Goal: Task Accomplishment & Management: Use online tool/utility

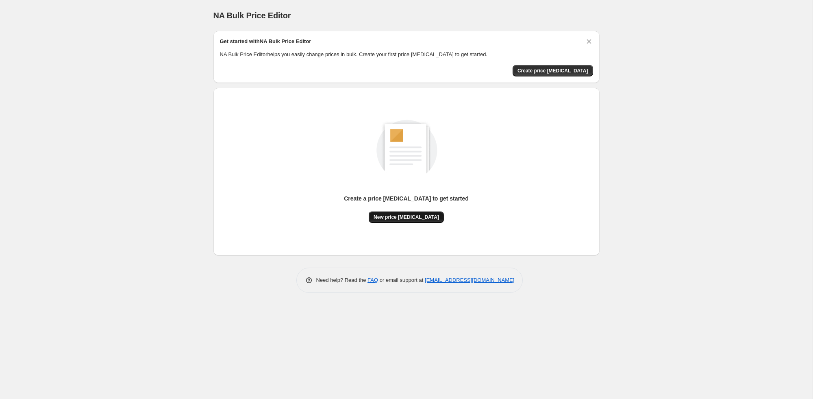
click at [413, 220] on button "New price [MEDICAL_DATA]" at bounding box center [406, 216] width 75 height 11
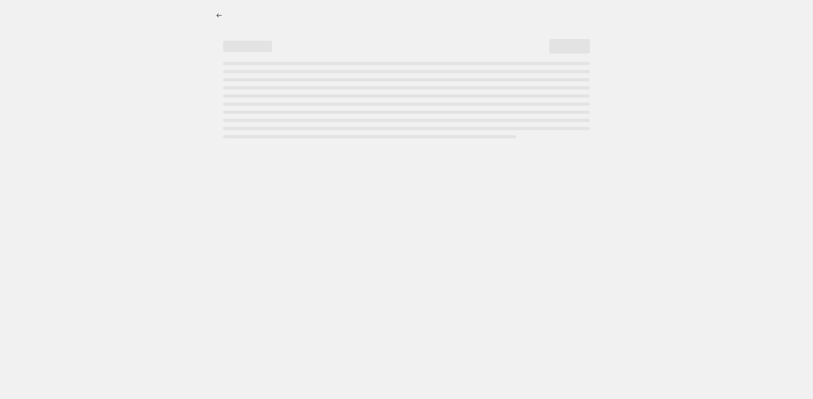
select select "percentage"
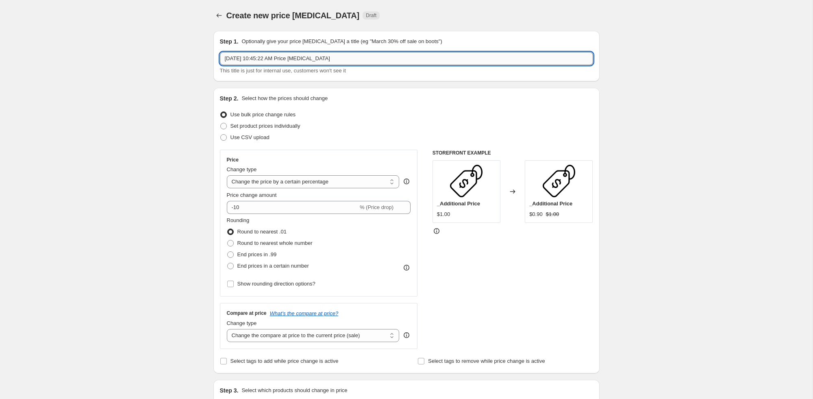
click at [332, 58] on input "Sep 22, 2025, 10:45:22 AM Price change job" at bounding box center [406, 58] width 373 height 13
click at [332, 59] on input "Sep 22, 2025, 10:45:22 AM Price change job" at bounding box center [406, 58] width 373 height 13
type input "Rings"
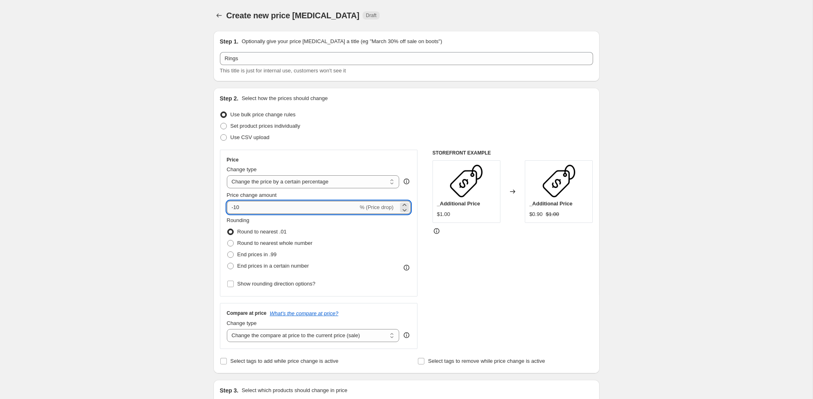
drag, startPoint x: 234, startPoint y: 206, endPoint x: 226, endPoint y: 206, distance: 7.3
click at [227, 206] on input "-10" at bounding box center [292, 207] width 131 height 13
click at [309, 182] on select "Change the price to a certain amount Change the price by a certain amount Chang…" at bounding box center [313, 181] width 173 height 13
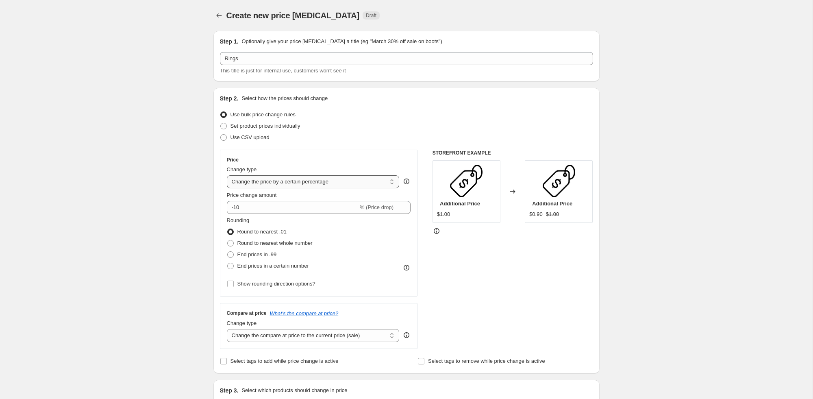
click at [227, 175] on select "Change the price to a certain amount Change the price by a certain amount Chang…" at bounding box center [313, 181] width 173 height 13
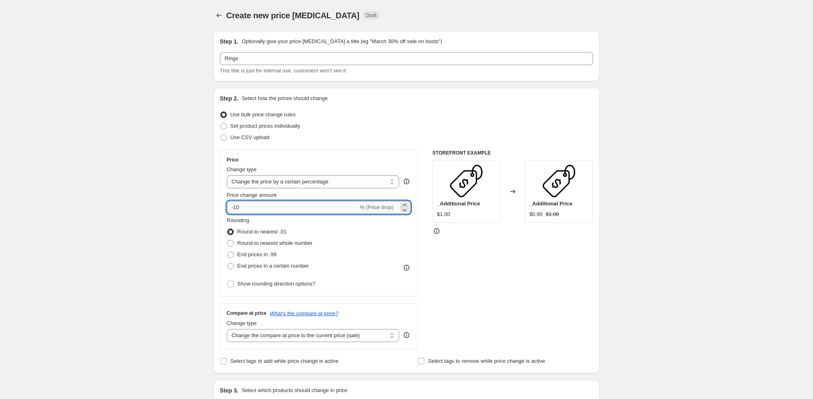
click at [239, 207] on input "-10" at bounding box center [292, 207] width 131 height 13
type input "-15"
click at [325, 196] on div "Price change amount" at bounding box center [319, 195] width 184 height 8
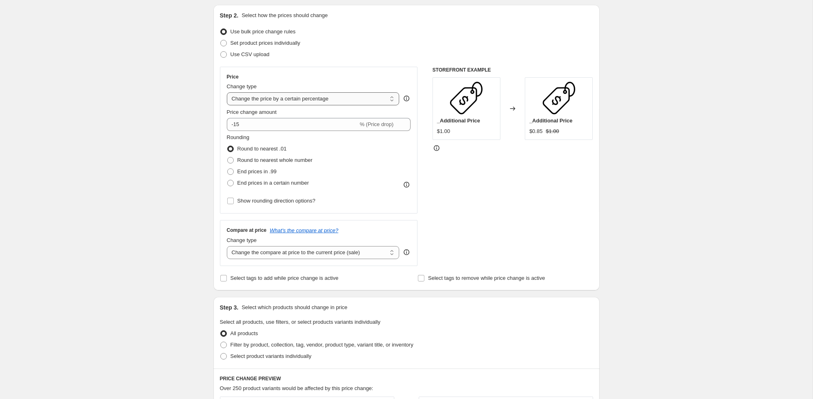
scroll to position [84, 0]
click at [364, 343] on span "Filter by product, collection, tag, vendor, product type, variant title, or inv…" at bounding box center [321, 343] width 183 height 6
click at [221, 341] on input "Filter by product, collection, tag, vendor, product type, variant title, or inv…" at bounding box center [220, 340] width 0 height 0
radio input "true"
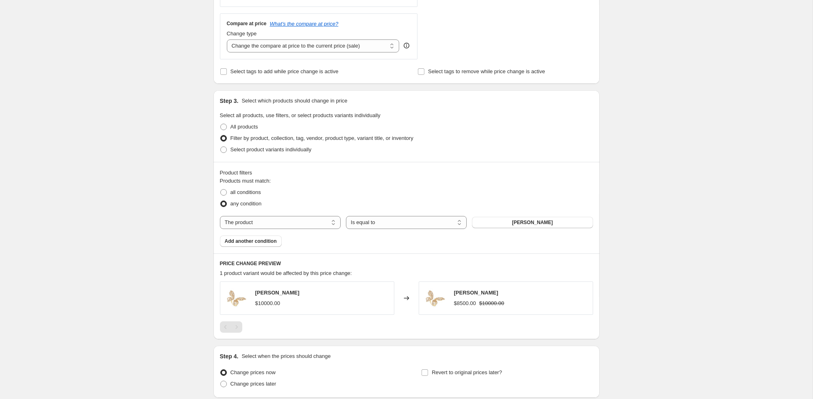
scroll to position [290, 0]
click at [501, 219] on button "[PERSON_NAME]" at bounding box center [532, 221] width 121 height 11
click at [516, 220] on span "[PERSON_NAME]" at bounding box center [532, 222] width 41 height 7
click at [279, 221] on select "The product The product's collection The product's tag The product's vendor The…" at bounding box center [280, 221] width 121 height 13
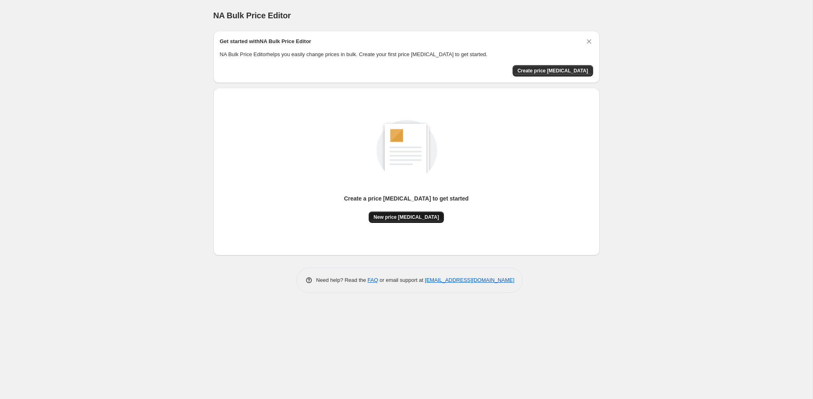
click at [417, 218] on span "New price change job" at bounding box center [405, 217] width 65 height 7
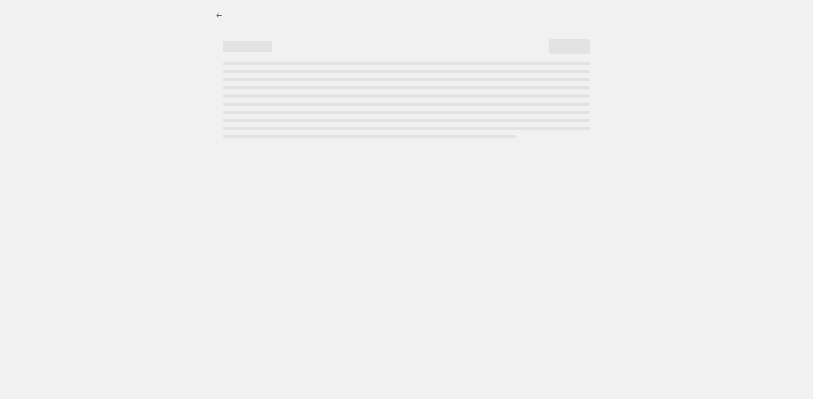
select select "percentage"
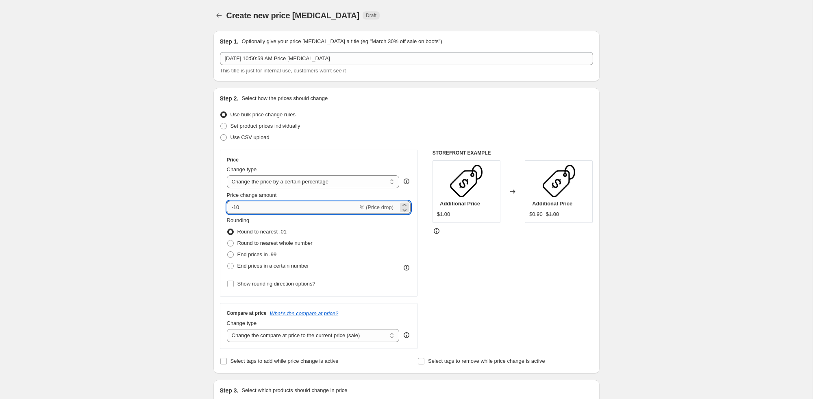
click at [259, 208] on input "-10" at bounding box center [292, 207] width 131 height 13
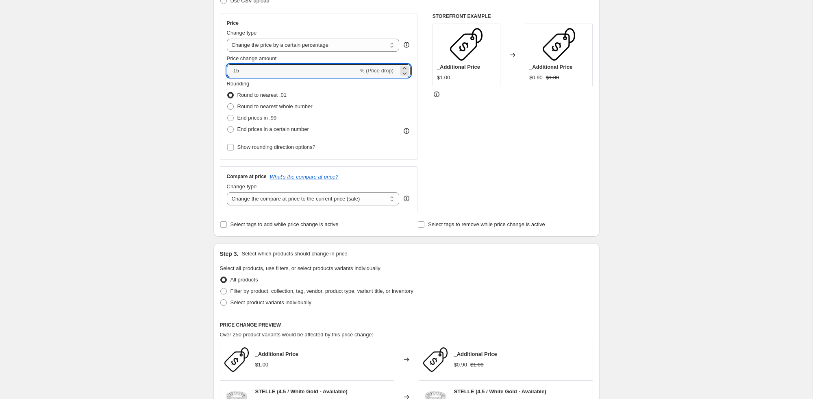
scroll to position [137, 0]
type input "-15"
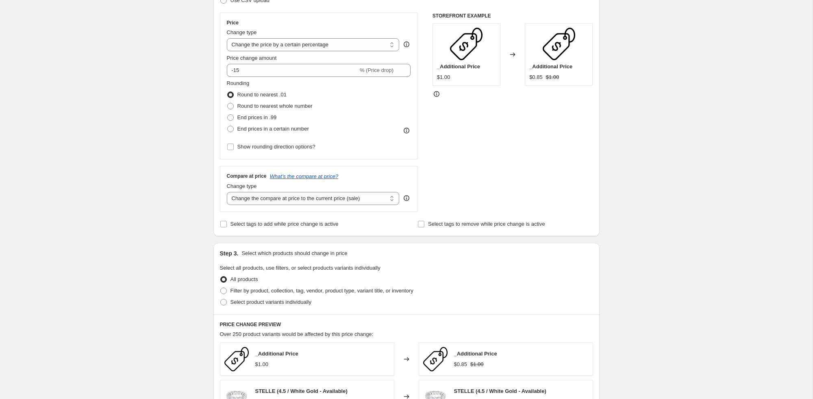
click at [279, 205] on div "Compare at price What's the compare at price? Change type Change the compare at…" at bounding box center [319, 189] width 198 height 46
click at [281, 200] on select "Change the compare at price to the current price (sale) Change the compare at p…" at bounding box center [313, 198] width 173 height 13
click at [227, 192] on select "Change the compare at price to the current price (sale) Change the compare at p…" at bounding box center [313, 198] width 173 height 13
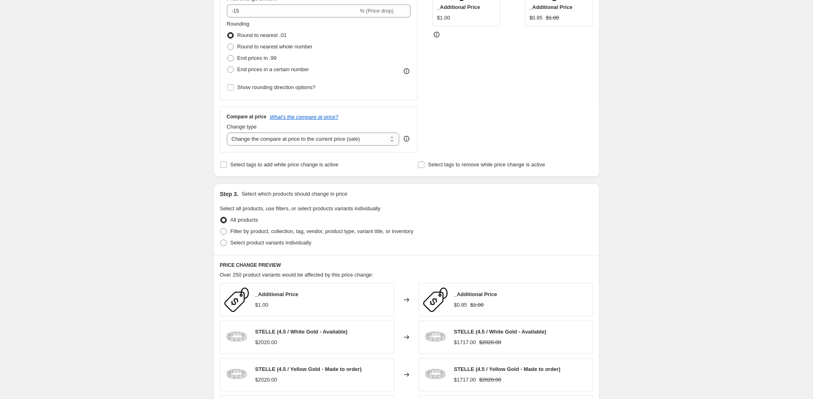
scroll to position [246, 0]
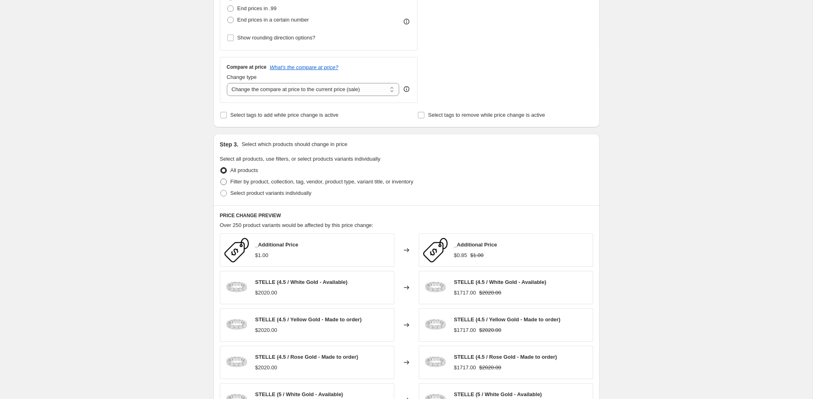
click at [223, 182] on span at bounding box center [223, 181] width 7 height 7
click at [221, 179] on input "Filter by product, collection, tag, vendor, product type, variant title, or inv…" at bounding box center [220, 178] width 0 height 0
radio input "true"
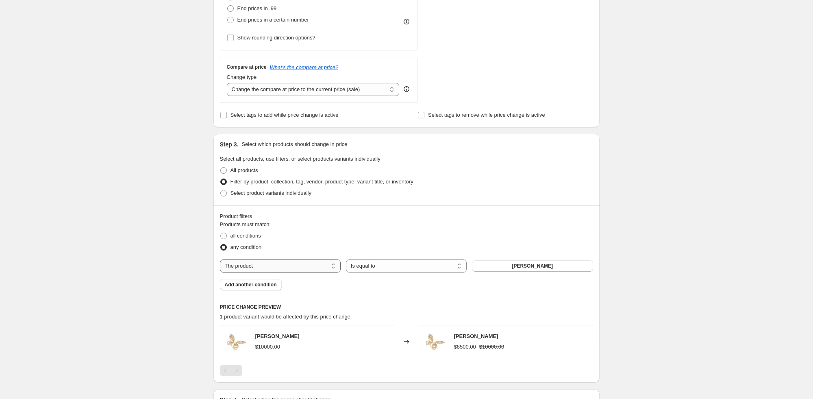
click at [303, 265] on select "The product The product's collection The product's tag The product's vendor The…" at bounding box center [280, 265] width 121 height 13
click at [554, 263] on button "Audemars Piguet" at bounding box center [532, 265] width 121 height 11
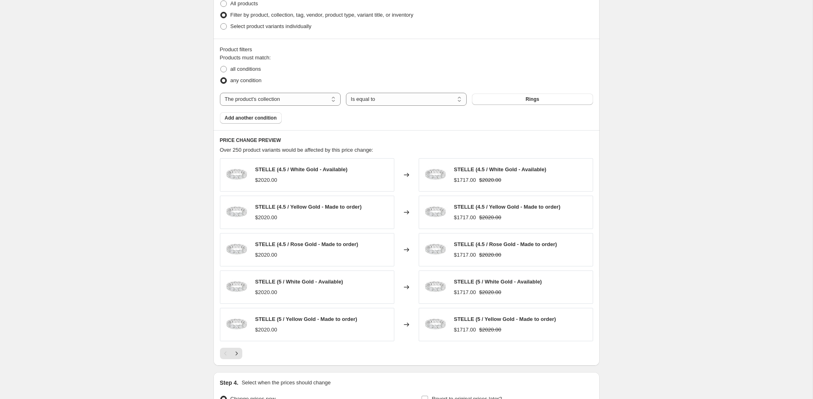
scroll to position [415, 0]
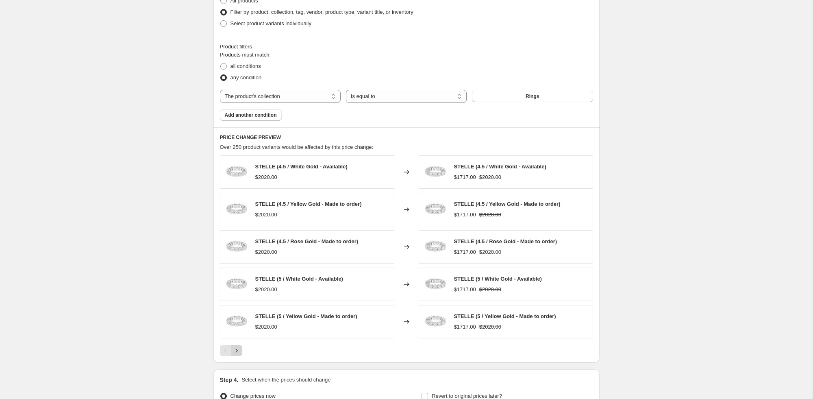
click at [237, 349] on icon "Next" at bounding box center [236, 350] width 8 height 8
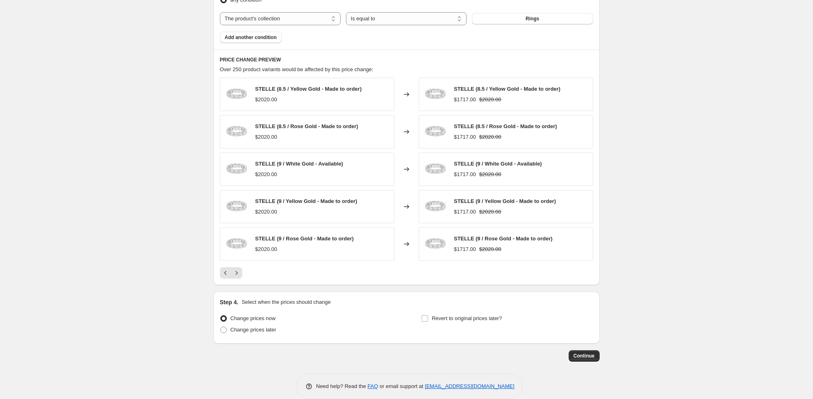
scroll to position [493, 0]
click at [237, 274] on icon "Next" at bounding box center [236, 272] width 8 height 8
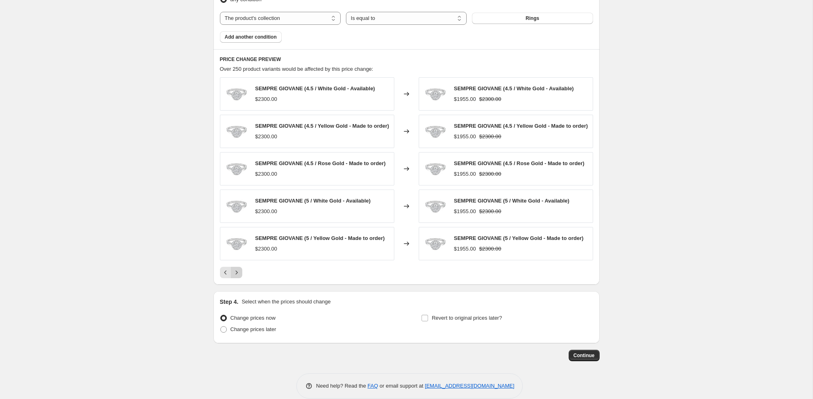
click at [237, 274] on icon "Next" at bounding box center [236, 272] width 8 height 8
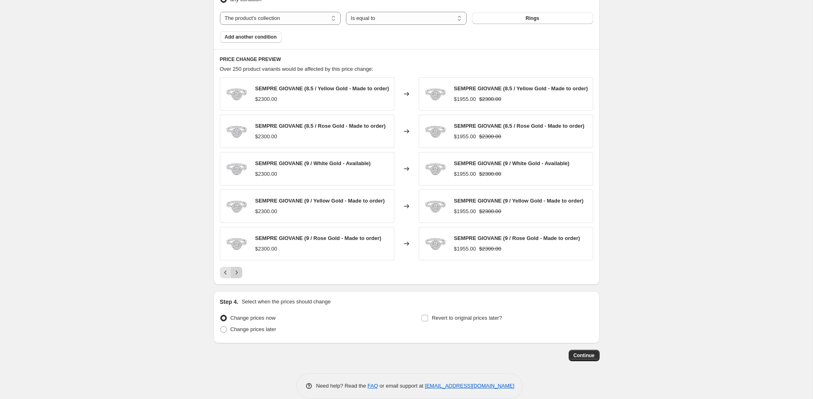
click at [237, 274] on icon "Next" at bounding box center [236, 272] width 8 height 8
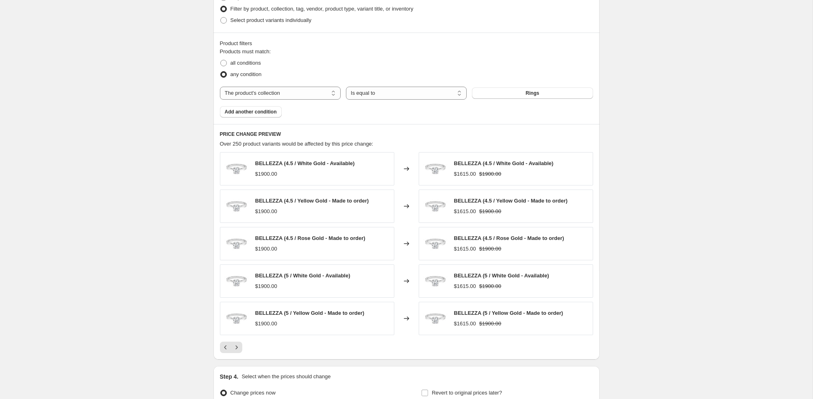
scroll to position [415, 0]
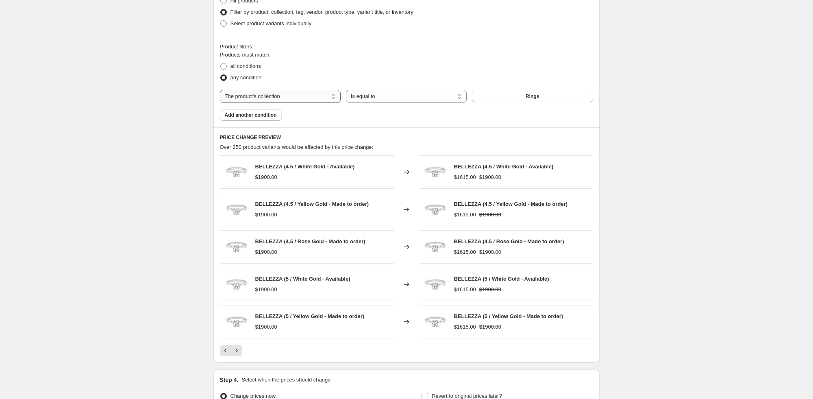
click at [297, 99] on select "The product The product's collection The product's tag The product's vendor The…" at bounding box center [280, 96] width 121 height 13
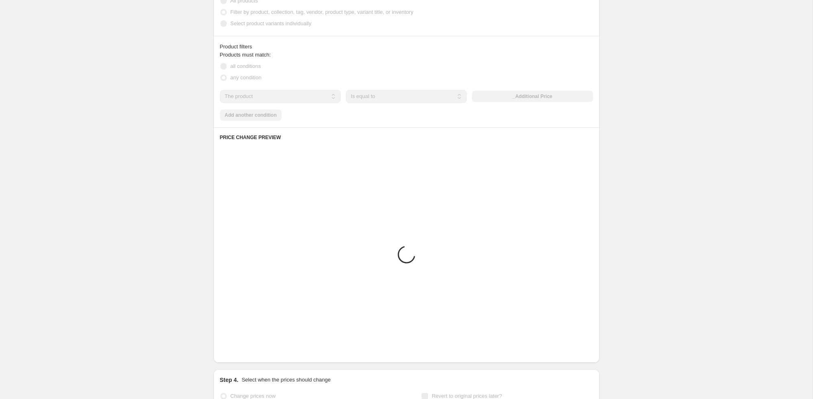
scroll to position [356, 0]
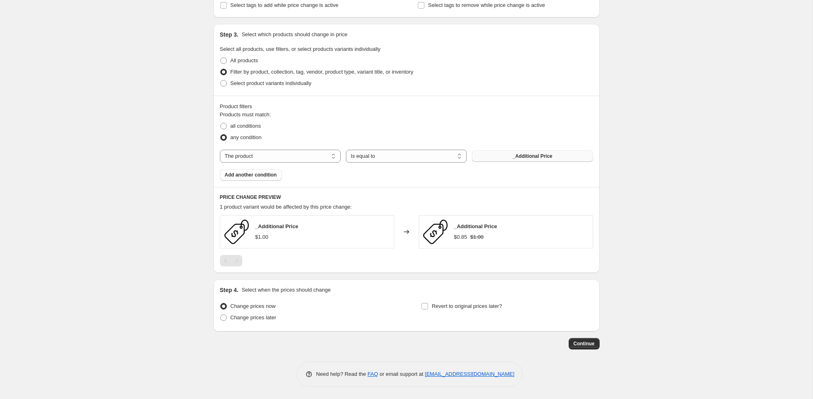
click at [511, 153] on button "_Additional Price" at bounding box center [532, 155] width 121 height 11
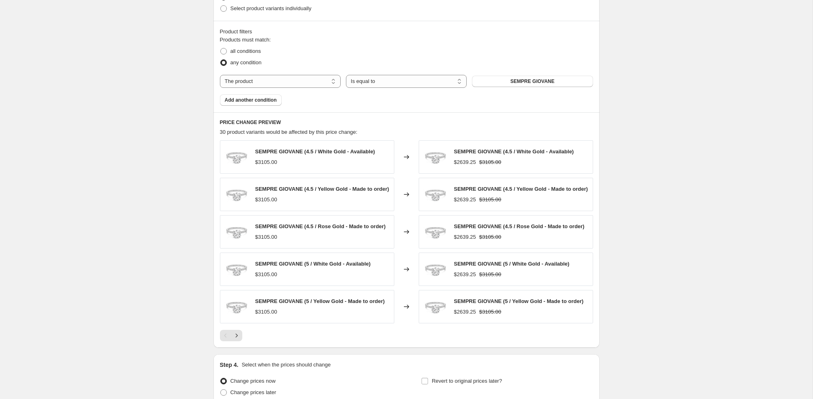
scroll to position [431, 0]
click at [287, 79] on select "The product The product's collection The product's tag The product's vendor The…" at bounding box center [280, 80] width 121 height 13
click at [424, 81] on select "Is equal to Is not equal to" at bounding box center [406, 80] width 121 height 13
click at [504, 80] on button "Gold" at bounding box center [532, 80] width 121 height 11
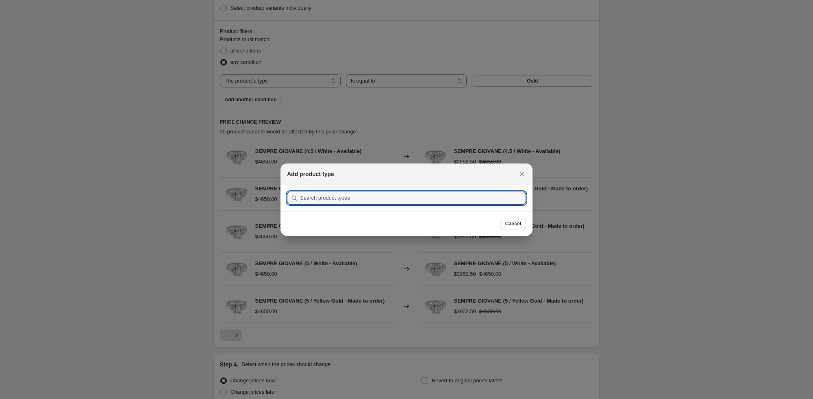
click at [284, 83] on div at bounding box center [406, 199] width 813 height 399
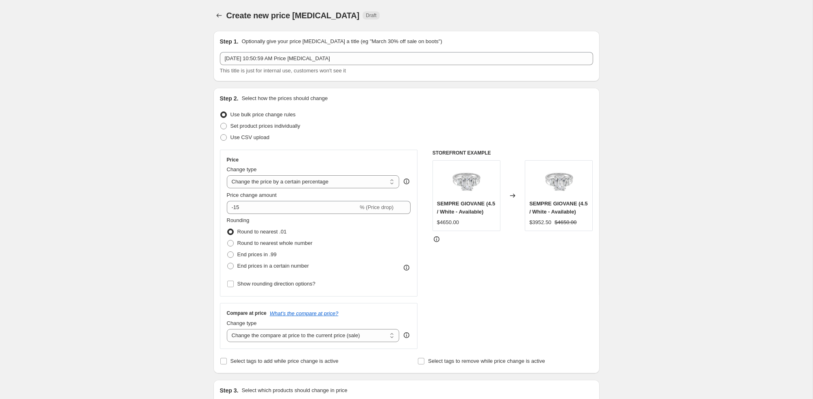
scroll to position [431, 0]
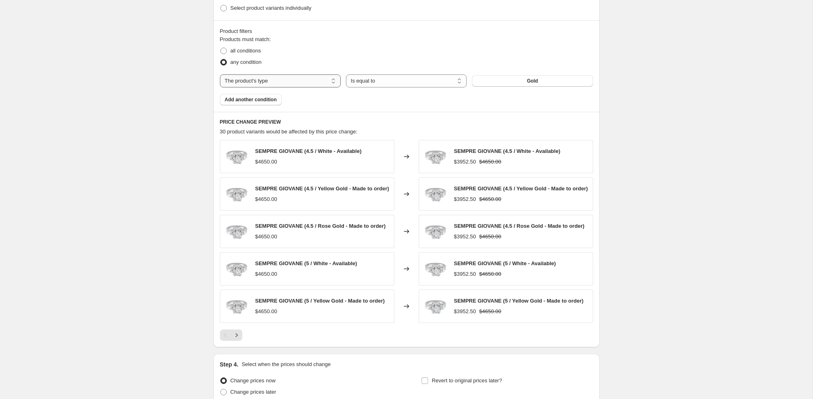
click at [292, 81] on select "The product The product's collection The product's tag The product's vendor The…" at bounding box center [280, 80] width 121 height 13
click at [319, 87] on div "Products must match: all conditions any condition The product The product's col…" at bounding box center [406, 70] width 373 height 70
click at [311, 83] on select "The product The product's collection The product's tag The product's vendor The…" at bounding box center [280, 80] width 121 height 13
select select "product"
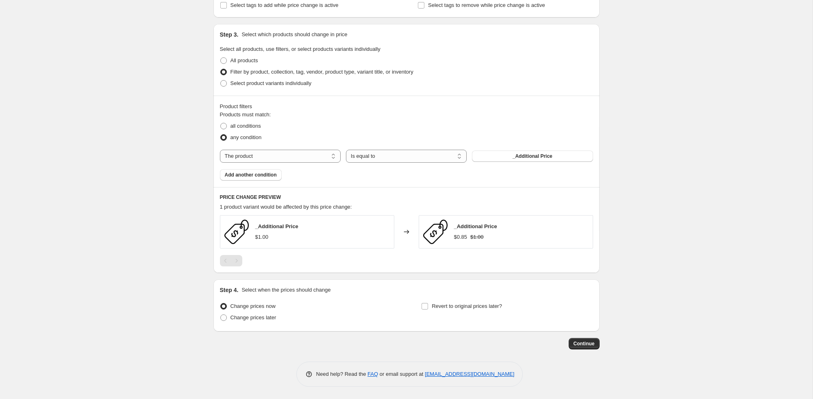
scroll to position [356, 0]
click at [520, 157] on span "_Additional Price" at bounding box center [532, 156] width 40 height 7
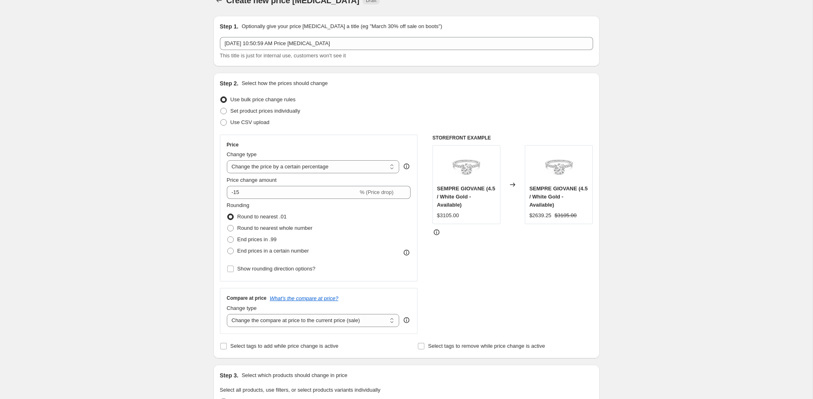
scroll to position [16, 0]
click at [233, 247] on span at bounding box center [230, 250] width 7 height 7
click at [228, 247] on input "End prices in a certain number" at bounding box center [227, 247] width 0 height 0
radio input "true"
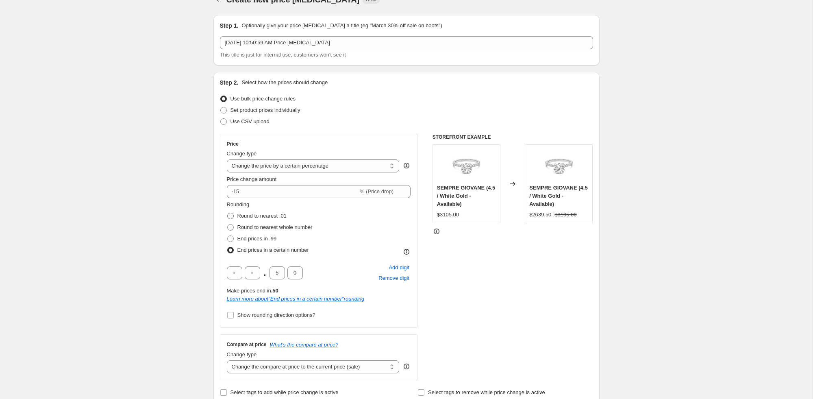
click at [232, 217] on span at bounding box center [230, 216] width 7 height 7
click at [228, 213] on input "Round to nearest .01" at bounding box center [227, 213] width 0 height 0
radio input "true"
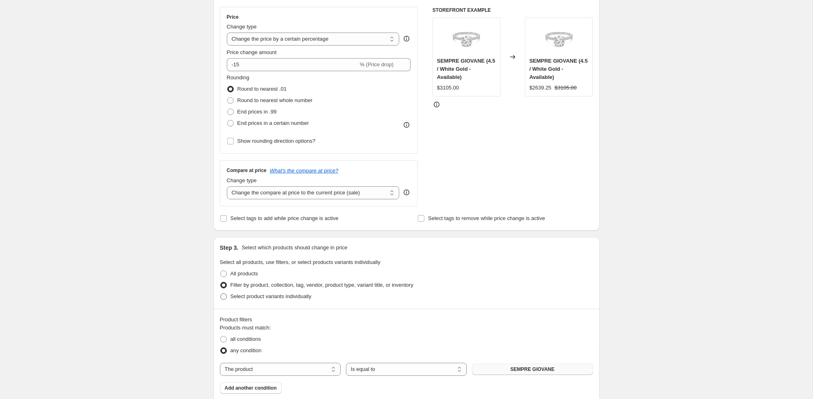
scroll to position [136, 0]
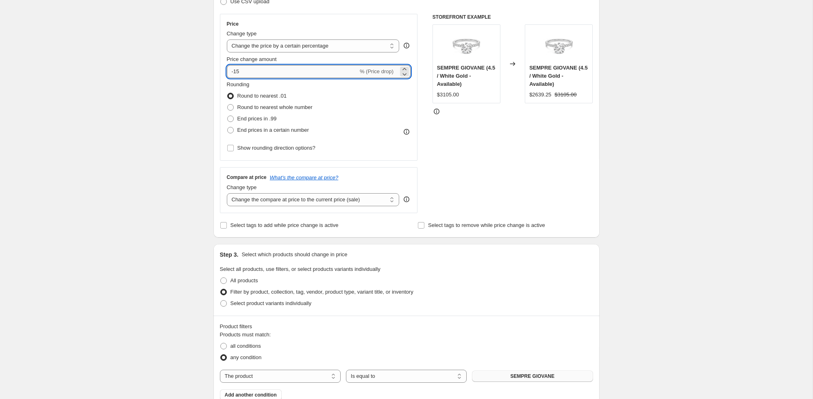
click at [252, 67] on input "-15" at bounding box center [292, 71] width 131 height 13
type input "4"
click at [355, 89] on div "Rounding Round to nearest .01 Round to nearest whole number End prices in .99 E…" at bounding box center [319, 107] width 184 height 55
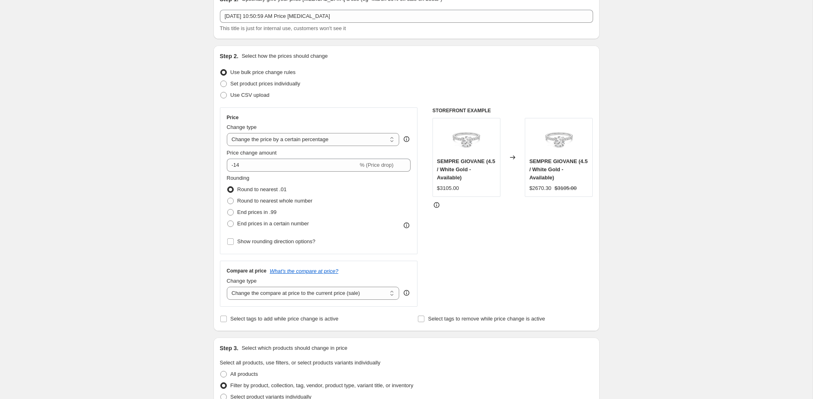
scroll to position [0, 0]
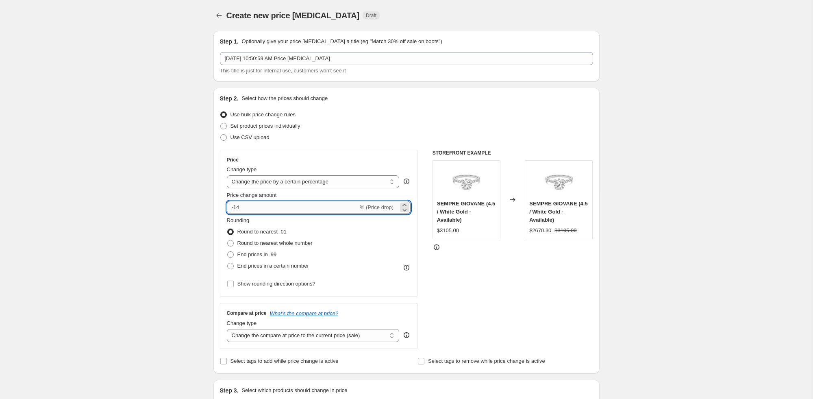
click at [250, 206] on input "-14" at bounding box center [292, 207] width 131 height 13
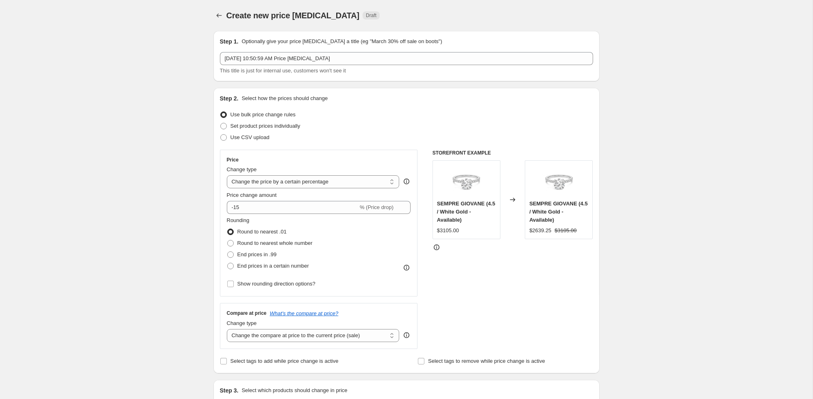
click at [402, 249] on div "Rounding Round to nearest .01 Round to nearest whole number End prices in .99 E…" at bounding box center [319, 243] width 184 height 55
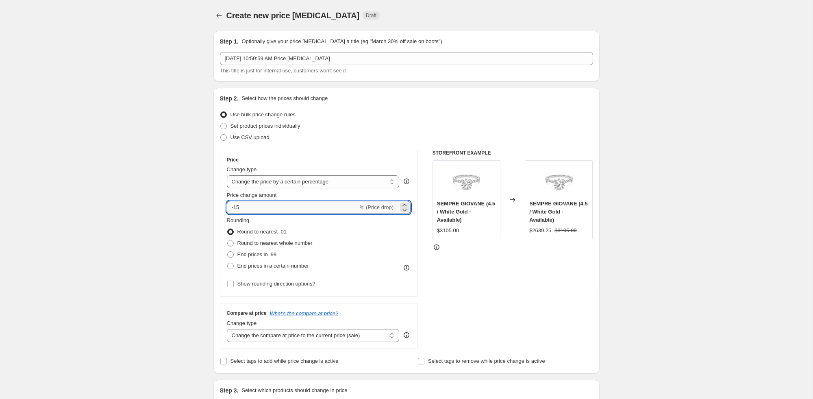
click at [262, 210] on input "-15" at bounding box center [292, 207] width 131 height 13
click at [349, 238] on div "Rounding Round to nearest .01 Round to nearest whole number End prices in .99 E…" at bounding box center [319, 243] width 184 height 55
click at [247, 205] on input "-13" at bounding box center [292, 207] width 131 height 13
type input "-15"
click at [377, 236] on div "Rounding Round to nearest .01 Round to nearest whole number End prices in .99 E…" at bounding box center [319, 243] width 184 height 55
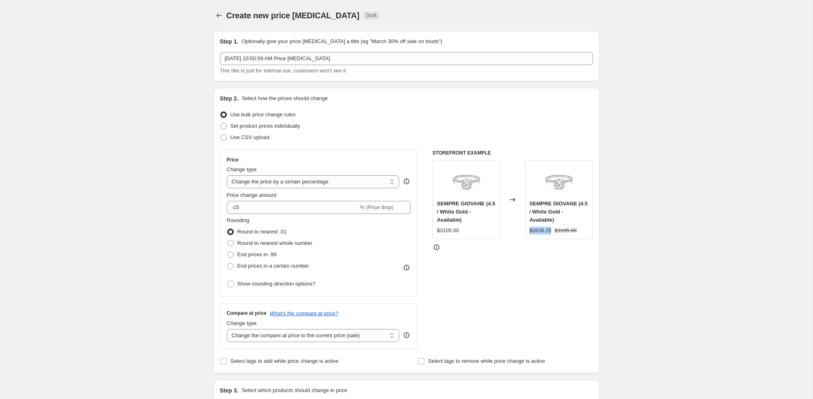
drag, startPoint x: 529, startPoint y: 230, endPoint x: 553, endPoint y: 229, distance: 24.0
click at [553, 229] on div "SEMPRE GIOVANE (4.5 / White Gold - Available) $2639.25 $3105.00" at bounding box center [559, 199] width 68 height 79
copy div "$2639.25"
click at [280, 179] on select "Change the price to a certain amount Change the price by a certain amount Chang…" at bounding box center [313, 181] width 173 height 13
click at [227, 175] on select "Change the price to a certain amount Change the price by a certain amount Chang…" at bounding box center [313, 181] width 173 height 13
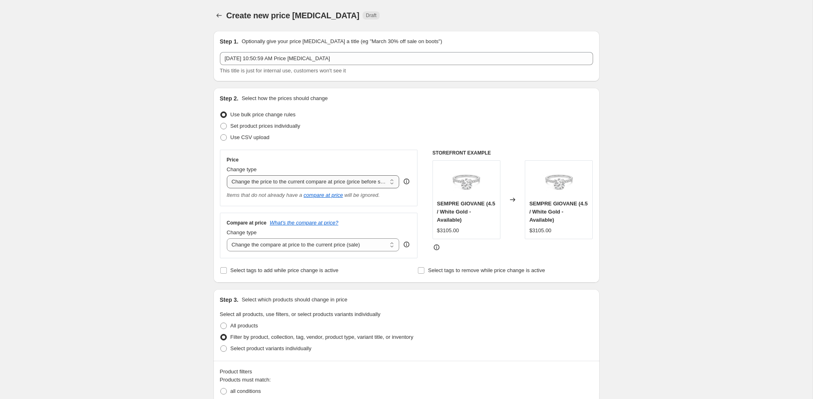
click at [282, 185] on select "Change the price to a certain amount Change the price by a certain amount Chang…" at bounding box center [313, 181] width 173 height 13
click at [227, 175] on select "Change the price to a certain amount Change the price by a certain amount Chang…" at bounding box center [313, 181] width 173 height 13
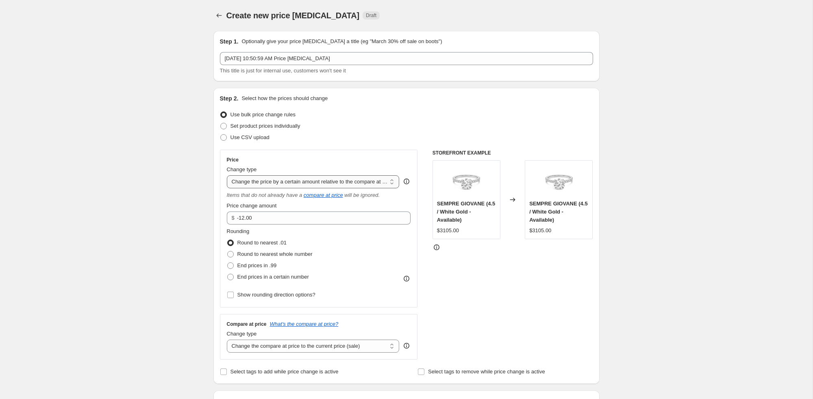
click at [281, 180] on select "Change the price to a certain amount Change the price by a certain amount Chang…" at bounding box center [313, 181] width 173 height 13
select select "pc"
click at [260, 216] on input "50" at bounding box center [307, 217] width 161 height 13
type input "5"
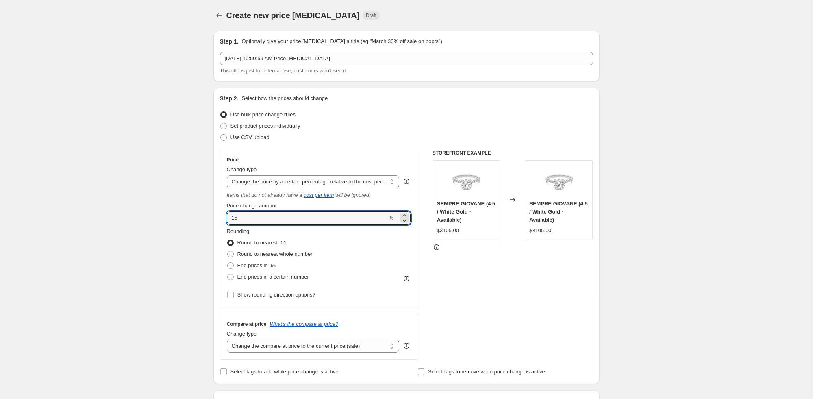
type input "15"
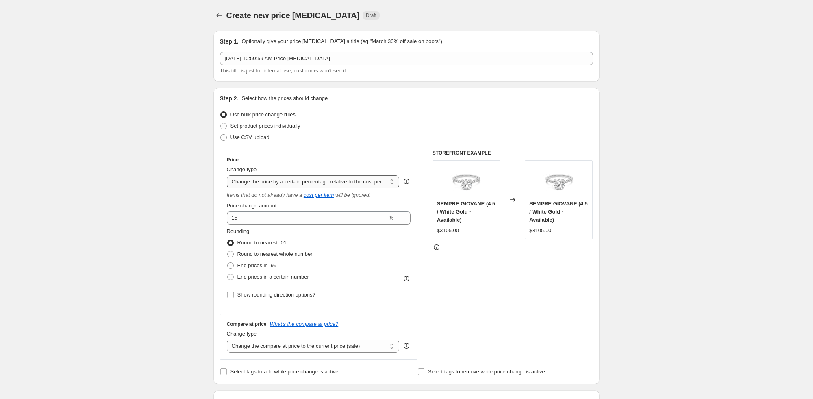
click at [329, 186] on select "Change the price to a certain amount Change the price by a certain amount Chang…" at bounding box center [313, 181] width 173 height 13
select select "to"
click at [227, 175] on select "Change the price to a certain amount Change the price by a certain amount Chang…" at bounding box center [313, 181] width 173 height 13
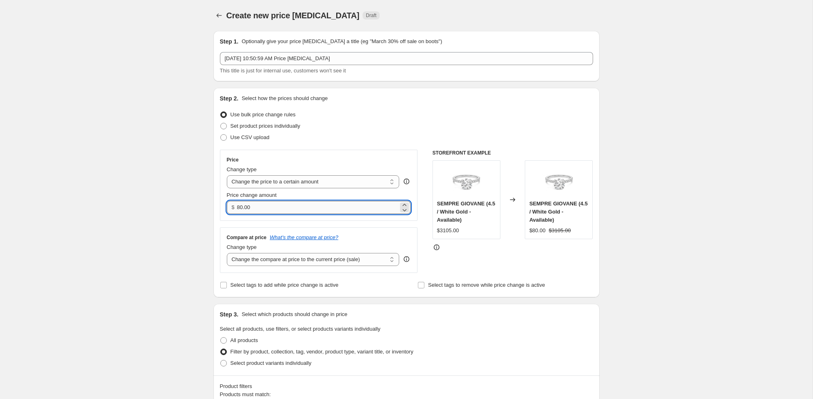
click at [258, 208] on input "80.00" at bounding box center [317, 207] width 161 height 13
click at [266, 207] on input "2699.95" at bounding box center [317, 207] width 161 height 13
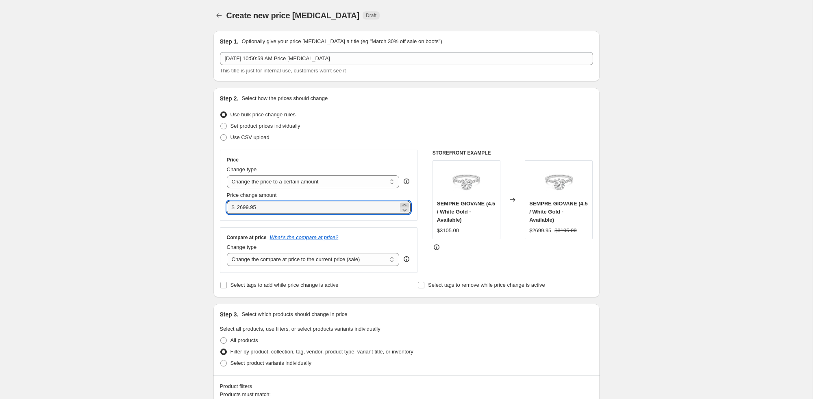
click at [403, 203] on icon at bounding box center [404, 205] width 8 height 8
click at [405, 211] on icon at bounding box center [404, 210] width 8 height 8
drag, startPoint x: 302, startPoint y: 208, endPoint x: 234, endPoint y: 206, distance: 67.5
click at [234, 206] on div "$ 2699.95" at bounding box center [319, 207] width 184 height 13
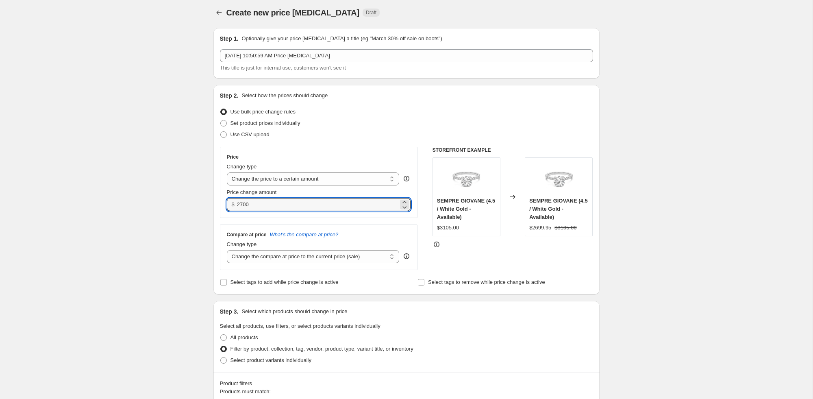
type input "2700.00"
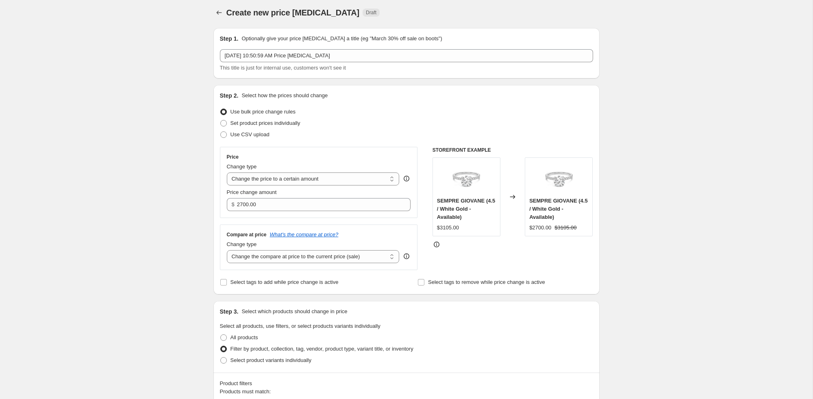
scroll to position [3, 0]
click at [274, 215] on div "Price Change type Change the price to a certain amount Change the price by a ce…" at bounding box center [319, 181] width 198 height 71
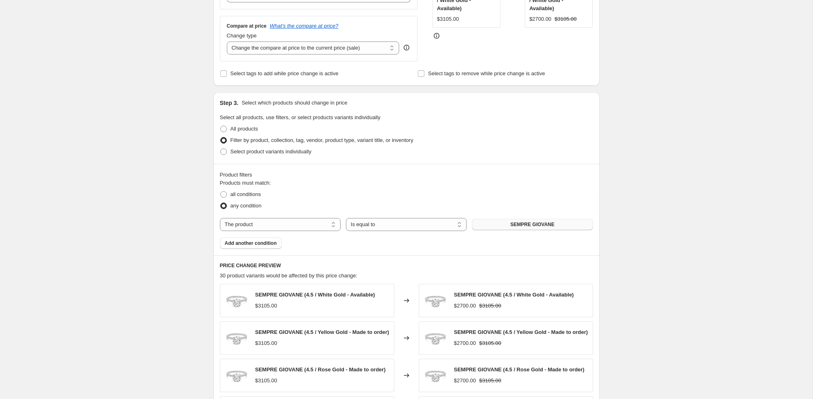
scroll to position [0, 0]
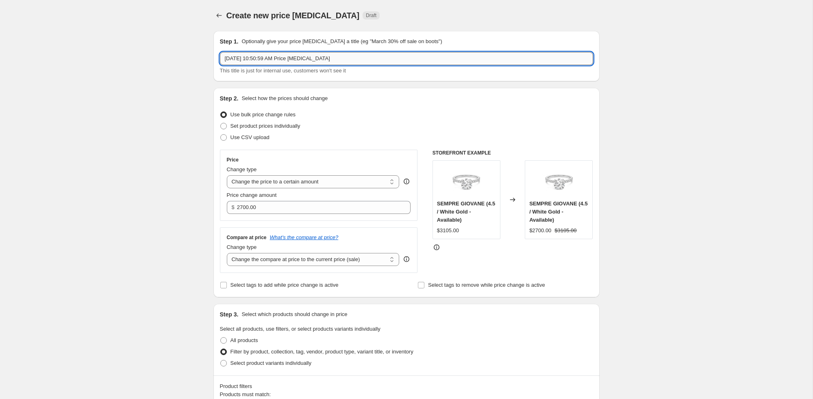
click at [321, 54] on input "Sep 22, 2025, 10:50:59 AM Price change job" at bounding box center [406, 58] width 373 height 13
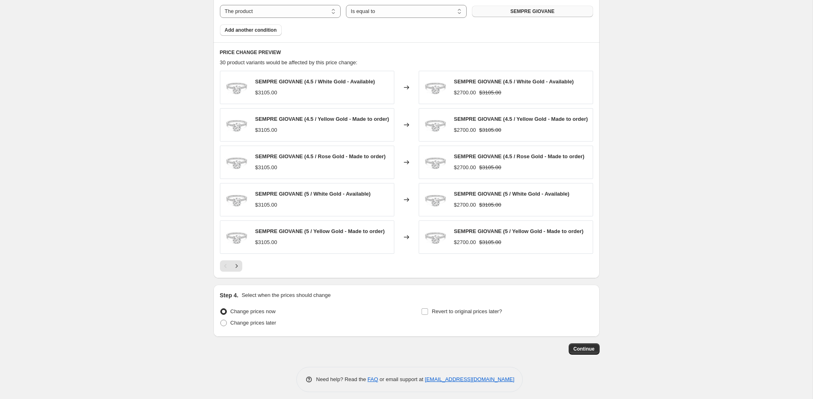
scroll to position [432, 0]
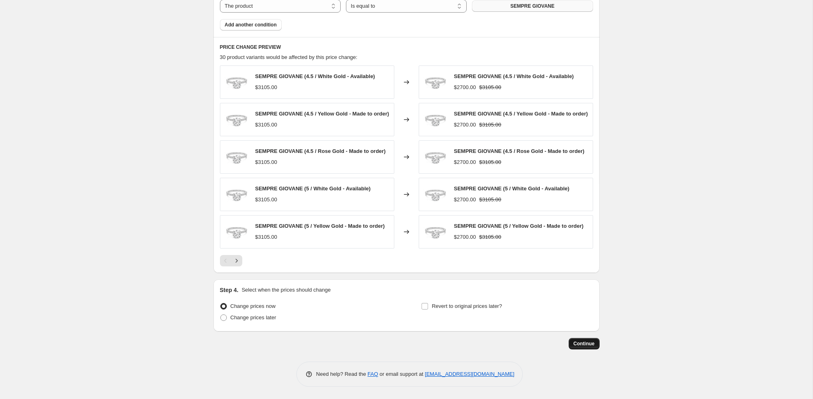
type input "Sempre Giovane $3100 to $2700"
click at [576, 343] on span "Continue" at bounding box center [583, 343] width 21 height 7
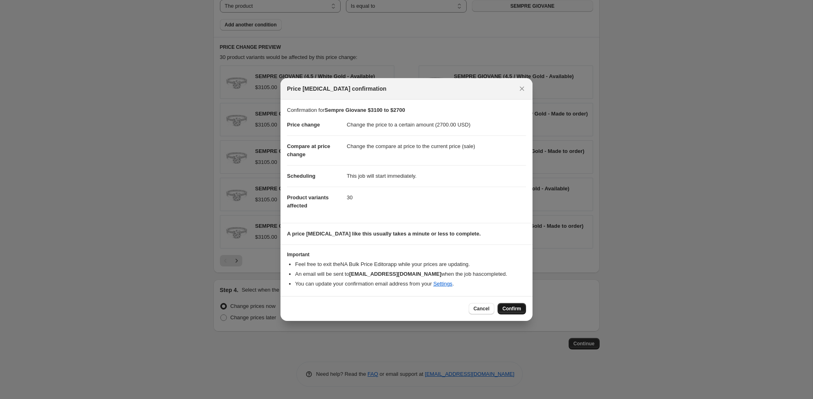
click at [511, 310] on span "Confirm" at bounding box center [511, 308] width 19 height 7
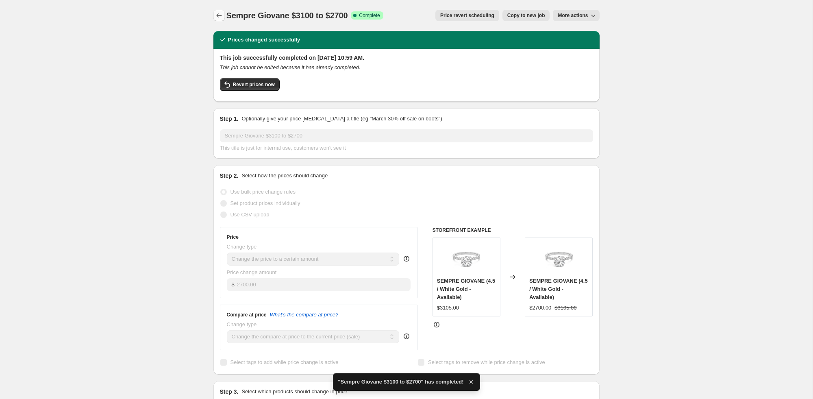
click at [216, 17] on icon "Price change jobs" at bounding box center [219, 15] width 8 height 8
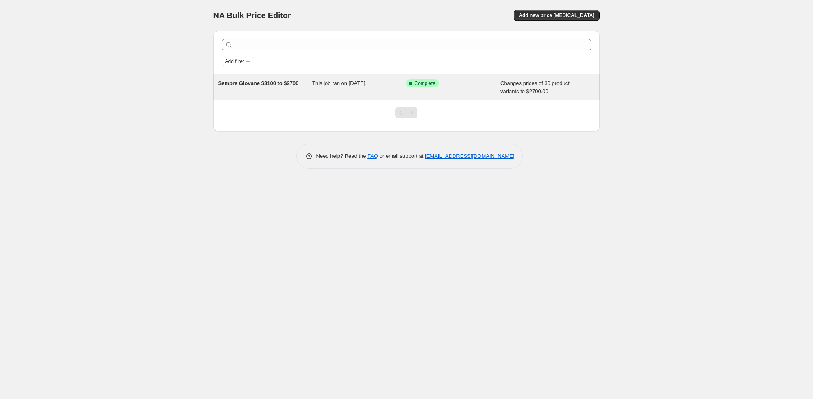
click at [323, 86] on div "This job ran on [DATE]." at bounding box center [359, 87] width 94 height 16
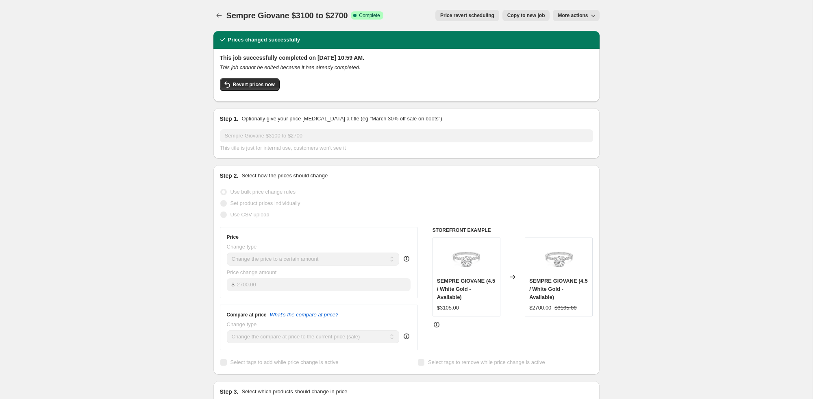
click at [565, 14] on span "More actions" at bounding box center [573, 15] width 30 height 7
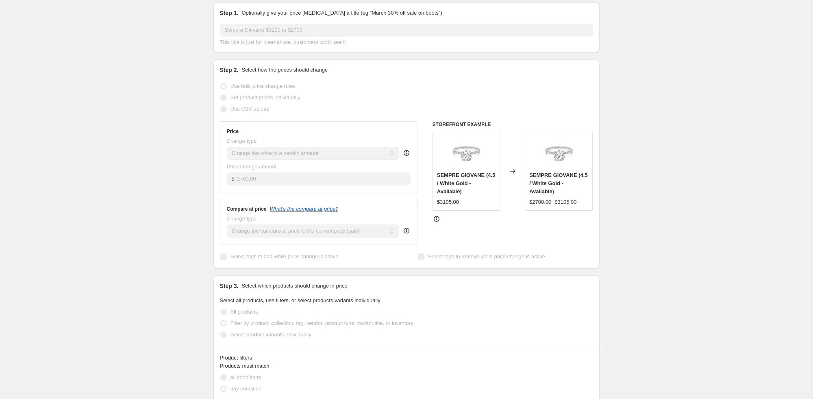
scroll to position [107, 0]
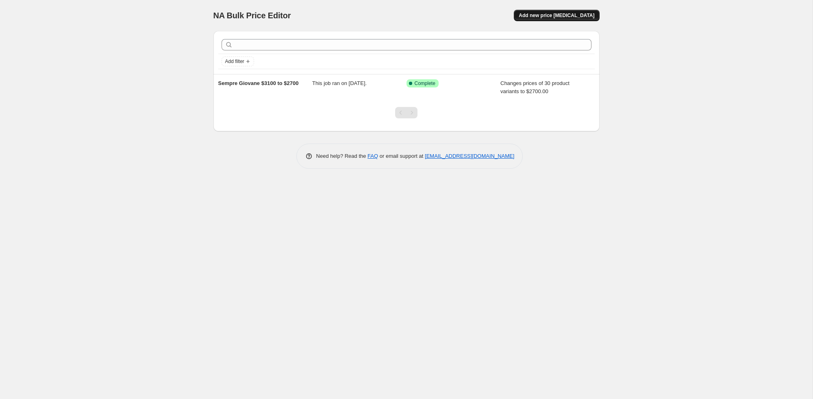
click at [543, 16] on span "Add new price [MEDICAL_DATA]" at bounding box center [557, 15] width 76 height 7
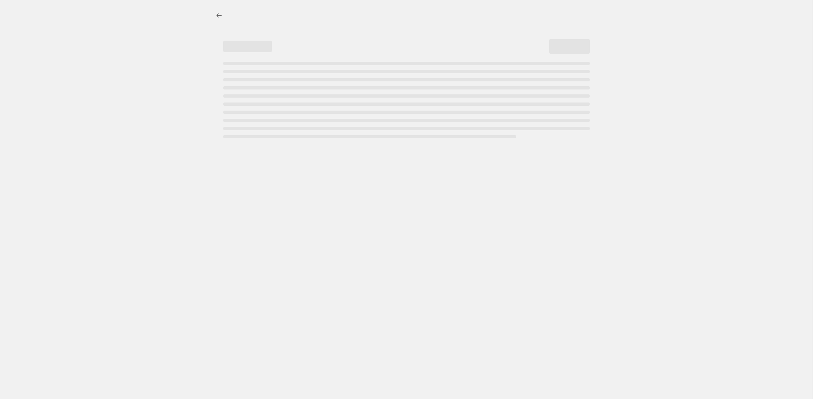
select select "percentage"
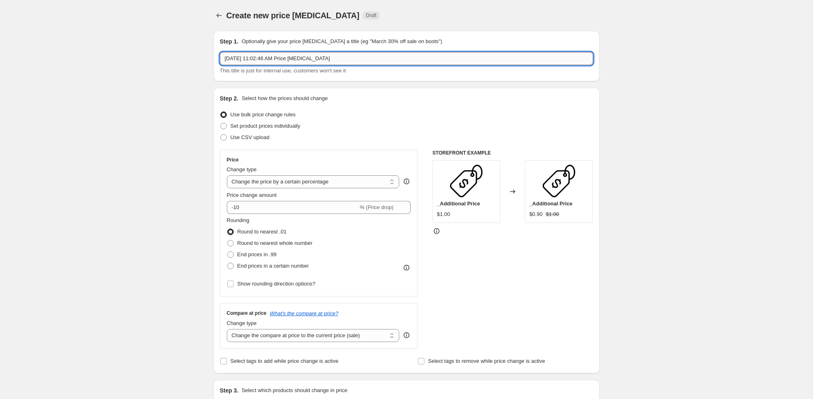
click at [322, 55] on input "Sep 22, 2025, 11:02:46 AM Price change job" at bounding box center [406, 58] width 373 height 13
paste input "2,645.00"
type input "Sempre giovane $2,645 to $2300"
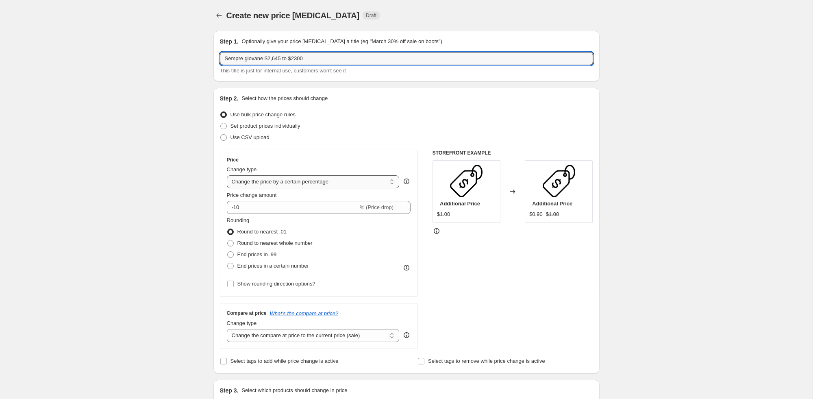
click at [322, 183] on select "Change the price to a certain amount Change the price by a certain amount Chang…" at bounding box center [313, 181] width 173 height 13
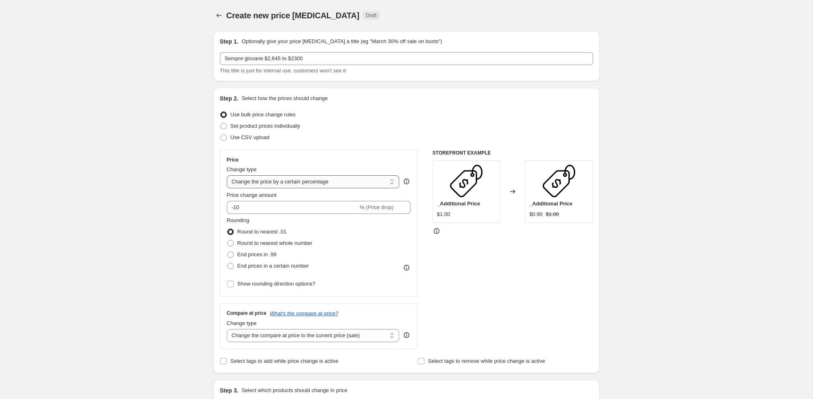
select select "by"
click at [227, 175] on select "Change the price to a certain amount Change the price by a certain amount Chang…" at bounding box center [313, 181] width 173 height 13
type input "-10.00"
click at [312, 180] on select "Change the price to a certain amount Change the price by a certain amount Chang…" at bounding box center [313, 181] width 173 height 13
select select "to"
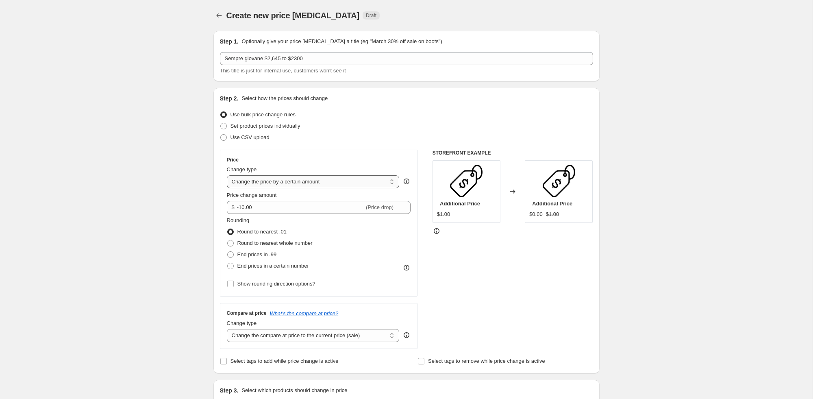
click at [227, 175] on select "Change the price to a certain amount Change the price by a certain amount Chang…" at bounding box center [313, 181] width 173 height 13
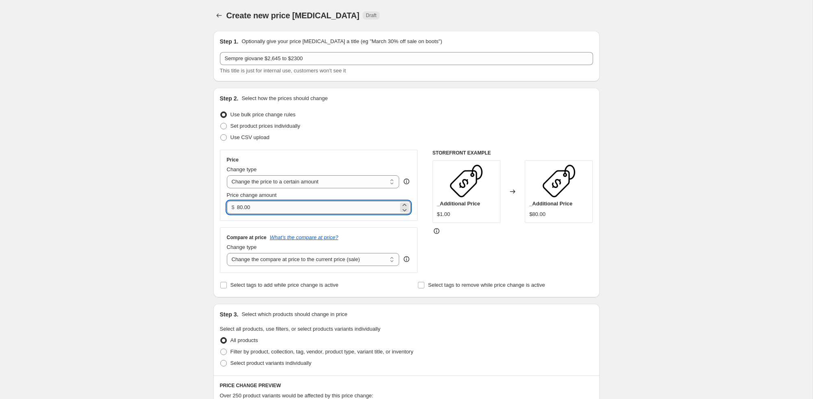
click at [273, 209] on input "80.00" at bounding box center [317, 207] width 161 height 13
type input "2300.00"
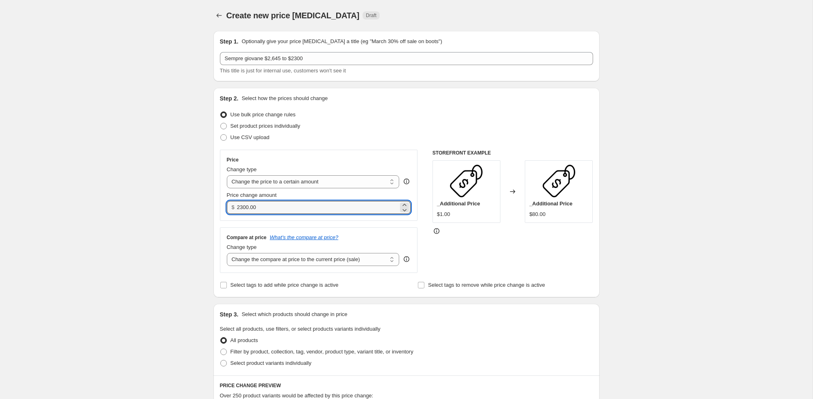
click at [368, 232] on div "Compare at price What's the compare at price? Change type Change the compare at…" at bounding box center [319, 250] width 198 height 46
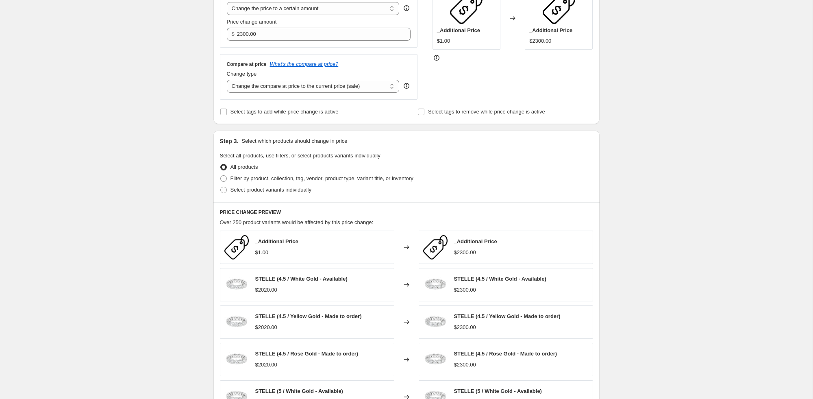
scroll to position [182, 0]
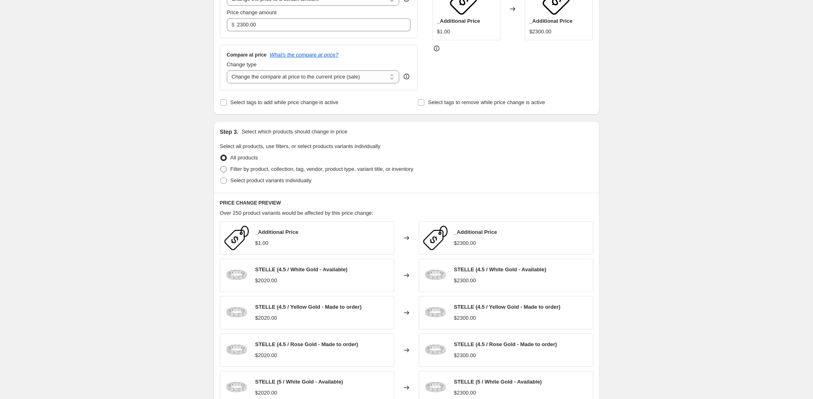
click at [275, 170] on span "Filter by product, collection, tag, vendor, product type, variant title, or inv…" at bounding box center [321, 169] width 183 height 6
click at [221, 166] on input "Filter by product, collection, tag, vendor, product type, variant title, or inv…" at bounding box center [220, 166] width 0 height 0
radio input "true"
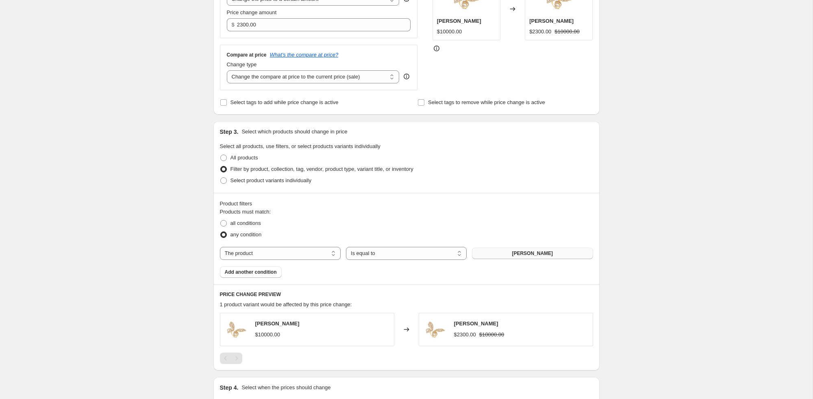
click at [498, 253] on button "ALI DI DIAMANTE" at bounding box center [532, 252] width 121 height 11
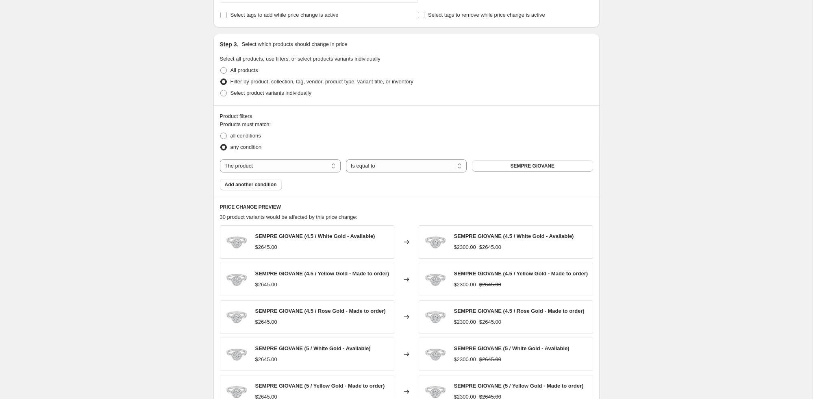
scroll to position [432, 0]
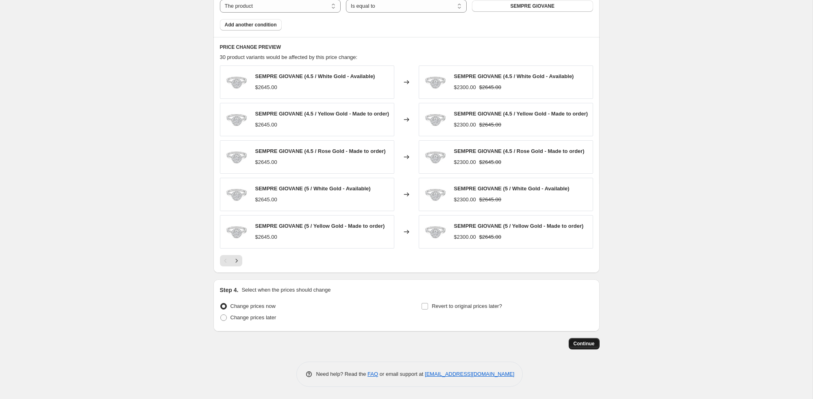
click at [590, 345] on span "Continue" at bounding box center [583, 343] width 21 height 7
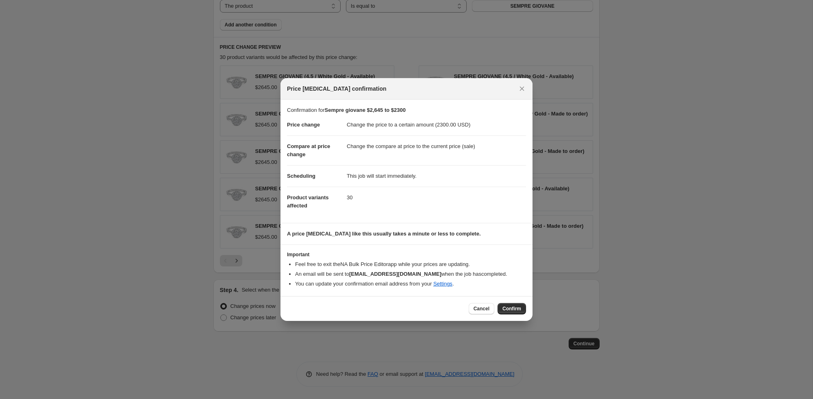
drag, startPoint x: 517, startPoint y: 308, endPoint x: 579, endPoint y: 263, distance: 75.9
click at [579, 398] on div "Price change job confirmation Confirmation for Sempre giovane $2,645 to $2300 P…" at bounding box center [406, 399] width 813 height 0
click at [524, 85] on icon "Close" at bounding box center [522, 89] width 8 height 8
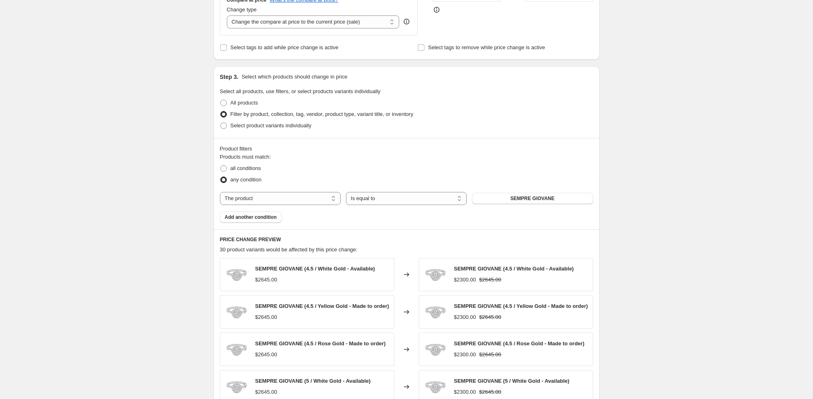
scroll to position [0, 0]
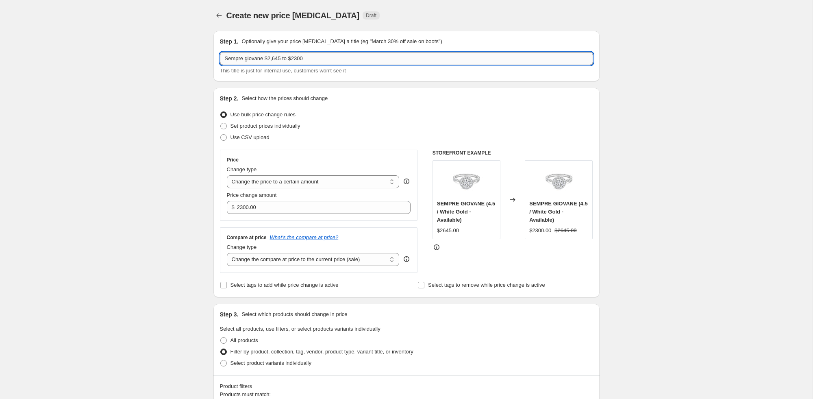
drag, startPoint x: 248, startPoint y: 59, endPoint x: 308, endPoint y: 55, distance: 60.7
click at [248, 59] on input "Sempre giovane $2,645 to $2300" at bounding box center [406, 58] width 373 height 13
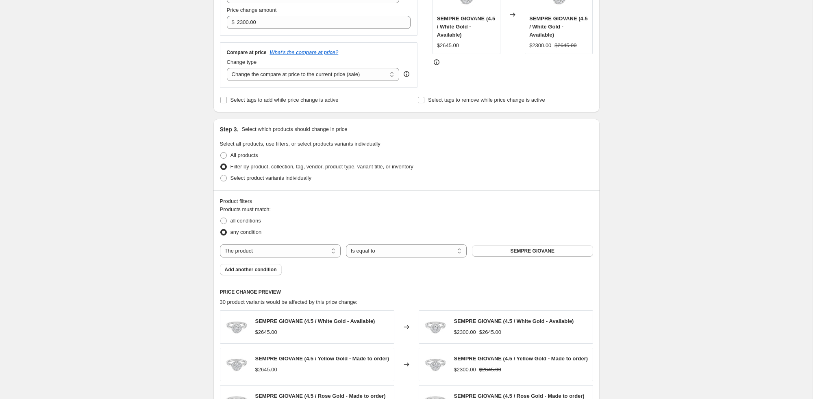
scroll to position [432, 0]
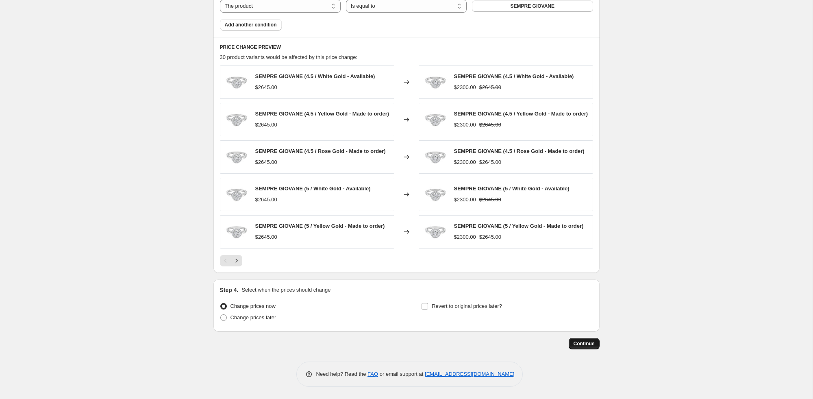
click at [582, 340] on span "Continue" at bounding box center [583, 343] width 21 height 7
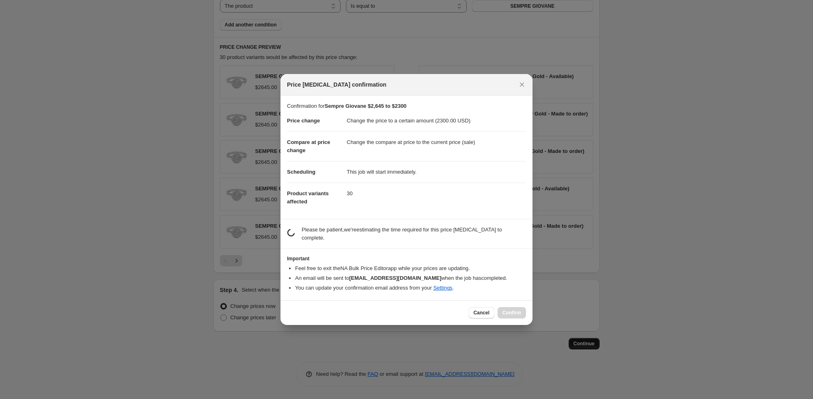
scroll to position [0, 0]
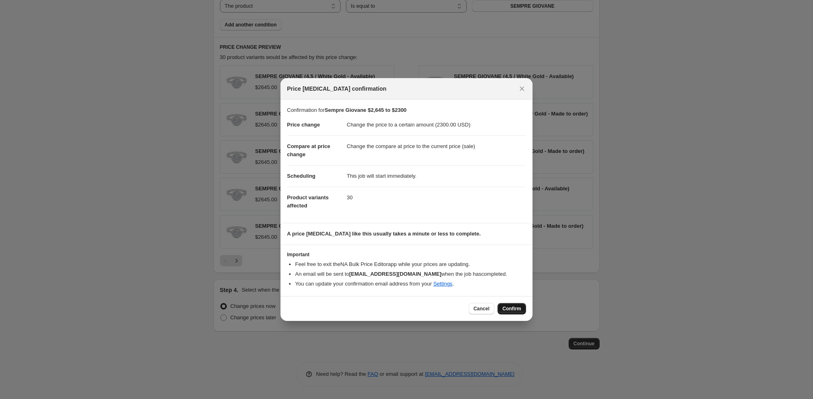
click at [519, 310] on span "Confirm" at bounding box center [511, 308] width 19 height 7
type input "Sempre Giovane $2,645 to $2300"
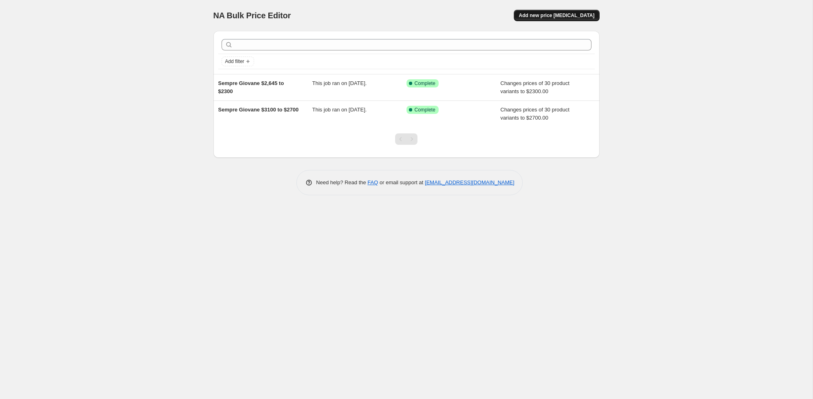
click at [581, 15] on span "Add new price [MEDICAL_DATA]" at bounding box center [557, 15] width 76 height 7
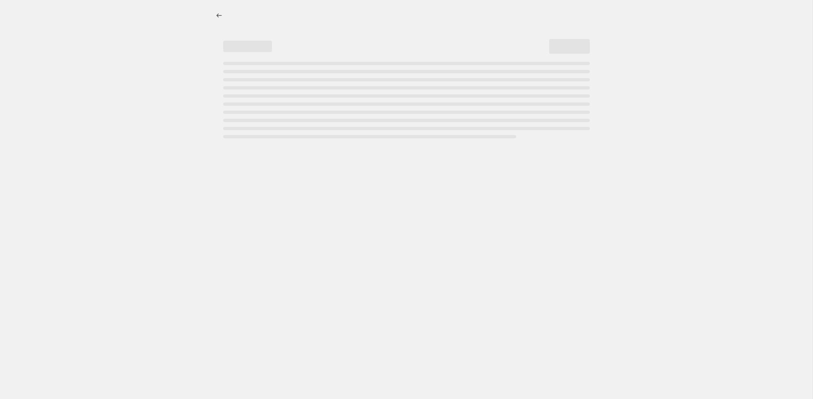
select select "percentage"
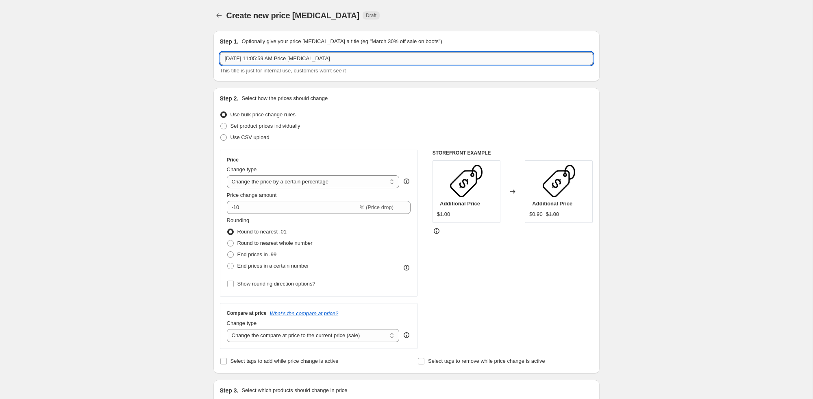
click at [342, 60] on input "[DATE] 11:05:59 AM Price [MEDICAL_DATA]" at bounding box center [406, 58] width 373 height 13
paste input "3,220.00"
click at [265, 56] on input "[PERSON_NAME] 3,220.00" at bounding box center [406, 58] width 373 height 13
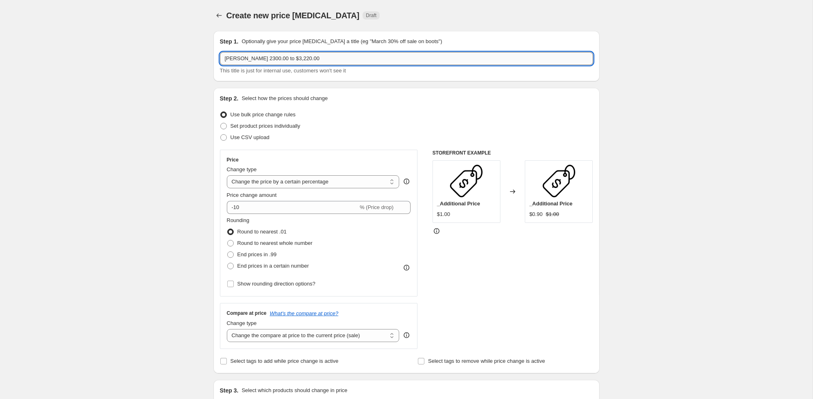
click at [266, 59] on input "[PERSON_NAME] 2300.00 to $3,220.00" at bounding box center [406, 58] width 373 height 13
click at [267, 57] on input "[PERSON_NAME] 2300.00 to $3,220.00" at bounding box center [406, 58] width 373 height 13
click at [291, 59] on input "[PERSON_NAME] $2300.00 to $3,220.00" at bounding box center [406, 58] width 373 height 13
type input "Stella Luminosa $2300 to $3,220"
click at [266, 183] on select "Change the price to a certain amount Change the price by a certain amount Chang…" at bounding box center [313, 181] width 173 height 13
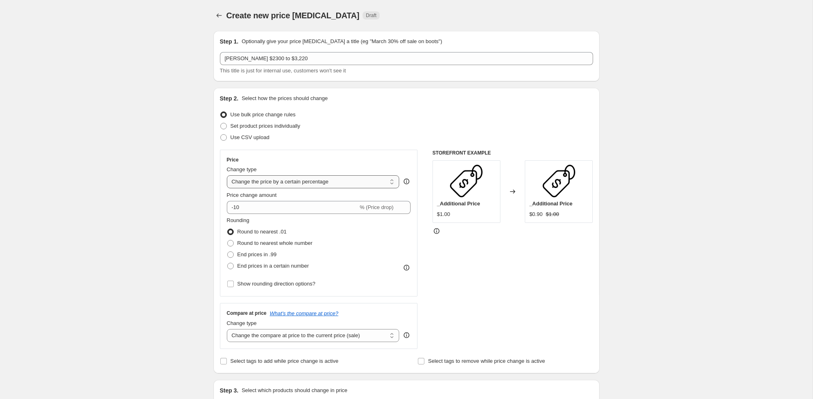
select select "to"
click at [227, 175] on select "Change the price to a certain amount Change the price by a certain amount Chang…" at bounding box center [313, 181] width 173 height 13
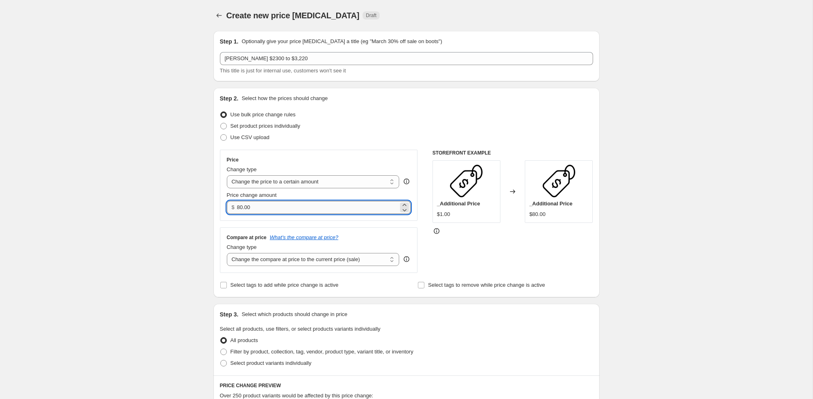
click at [267, 204] on input "80.00" at bounding box center [317, 207] width 161 height 13
type input "2300.00"
click at [339, 151] on div "Price Change type Change the price to a certain amount Change the price by a ce…" at bounding box center [319, 185] width 198 height 71
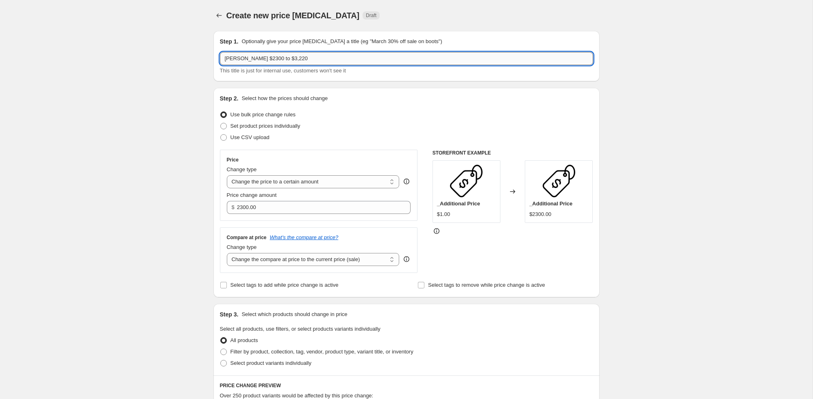
click at [274, 58] on input "Stella Luminosa $2300 to $3,220" at bounding box center [406, 58] width 373 height 13
type input "Stella Luminosa $2800 to $3,220"
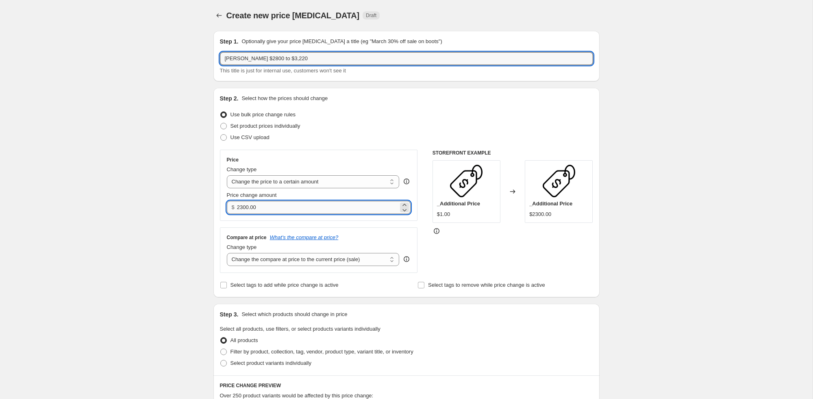
drag, startPoint x: 243, startPoint y: 207, endPoint x: 255, endPoint y: 204, distance: 12.1
click at [243, 207] on input "2300.00" at bounding box center [317, 207] width 161 height 13
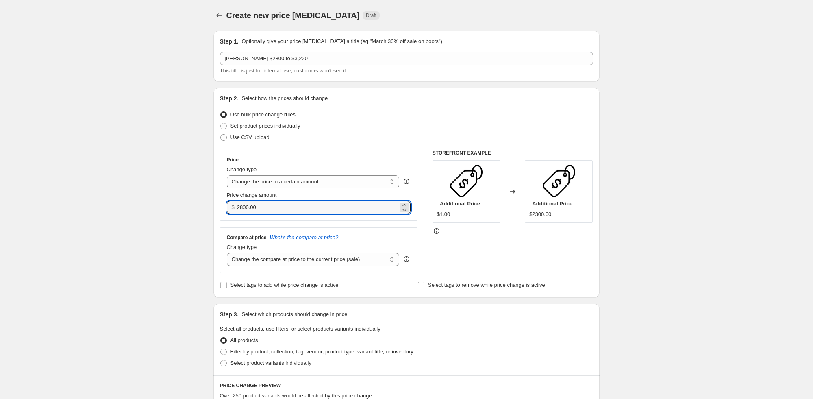
type input "2800.00"
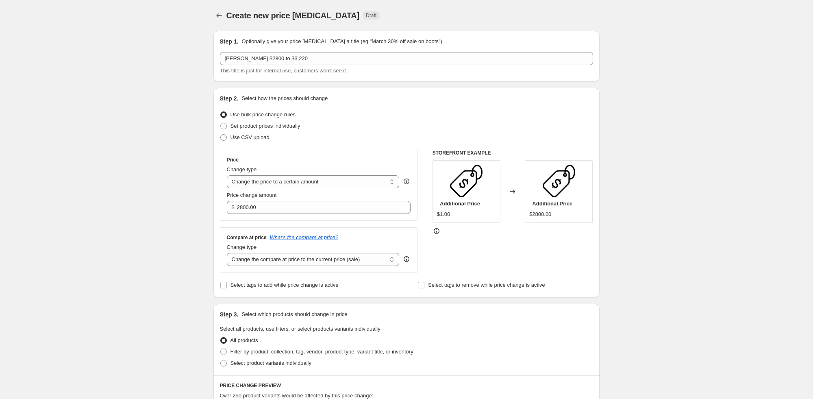
click at [292, 194] on div "Price change amount" at bounding box center [319, 195] width 184 height 8
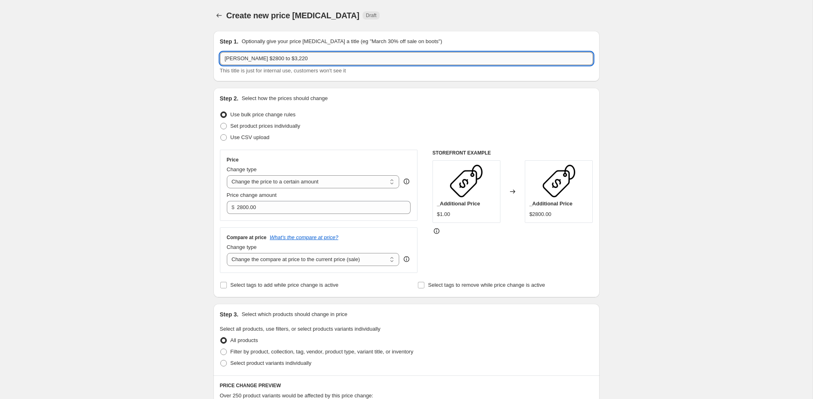
drag, startPoint x: 282, startPoint y: 58, endPoint x: 266, endPoint y: 57, distance: 15.9
click at [266, 57] on input "Stella Luminosa $2800 to $3,220" at bounding box center [406, 58] width 373 height 13
click at [290, 56] on input "Stella Luminosa $2800 to $3,220" at bounding box center [406, 58] width 373 height 13
paste input "$2800"
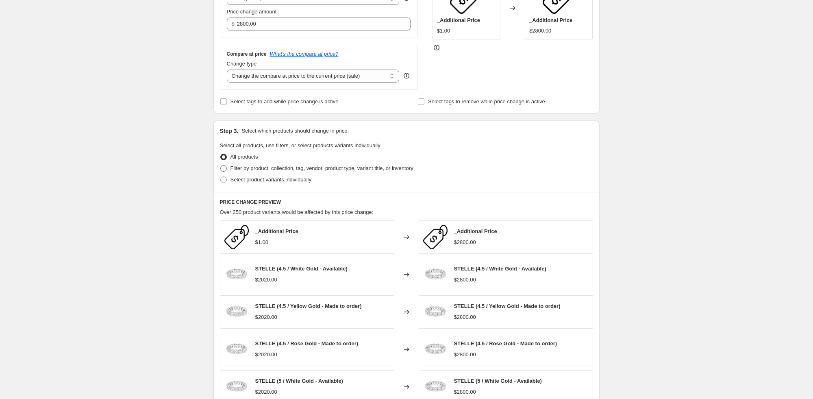
type input "Stella Luminosa $3220 to $2800"
click at [251, 171] on span "Filter by product, collection, tag, vendor, product type, variant title, or inv…" at bounding box center [321, 168] width 183 height 6
click at [221, 165] on input "Filter by product, collection, tag, vendor, product type, variant title, or inv…" at bounding box center [220, 165] width 0 height 0
radio input "true"
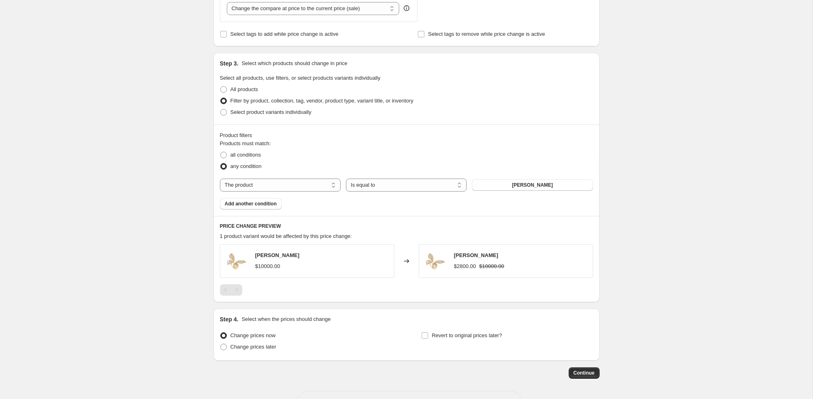
scroll to position [256, 0]
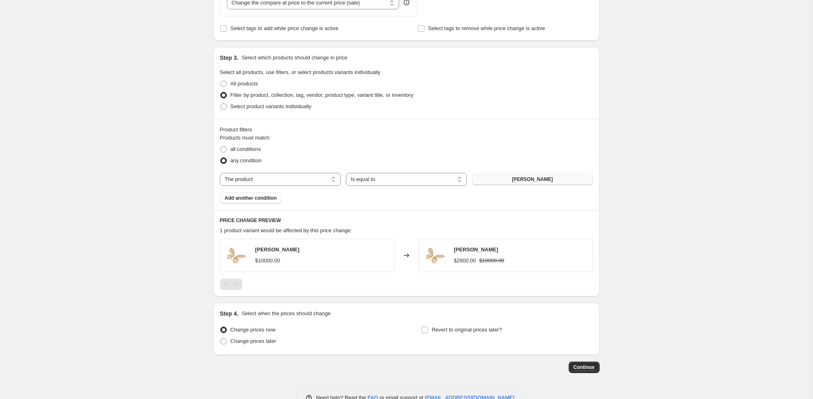
click at [543, 183] on button "ALI DI DIAMANTE" at bounding box center [532, 179] width 121 height 11
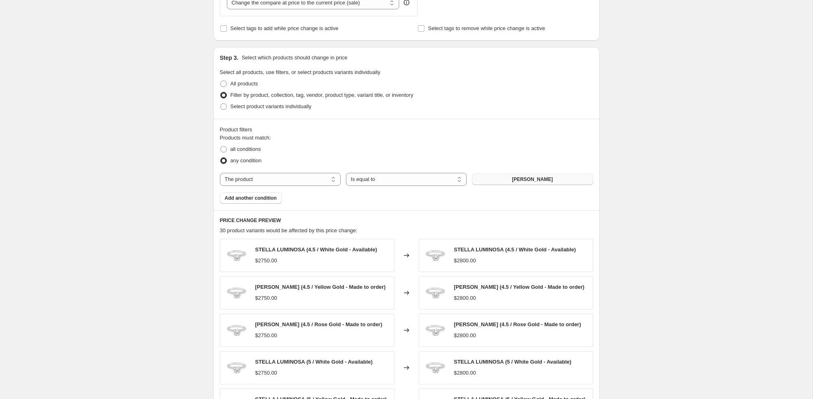
click at [550, 178] on span "STELLA LUMINOSA" at bounding box center [532, 179] width 41 height 7
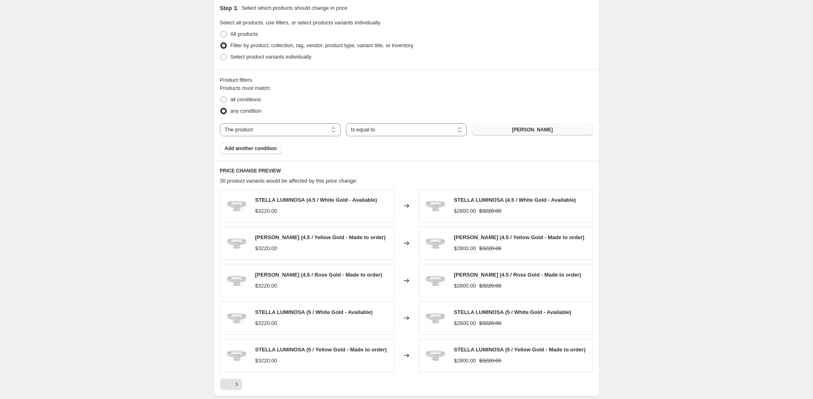
scroll to position [437, 0]
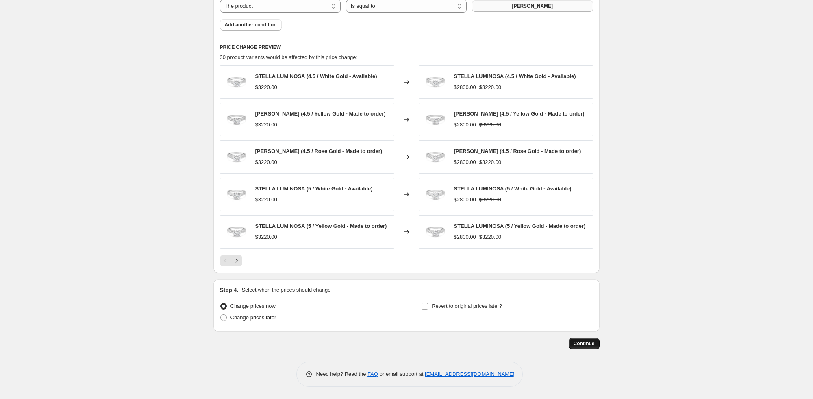
click at [588, 343] on span "Continue" at bounding box center [583, 343] width 21 height 7
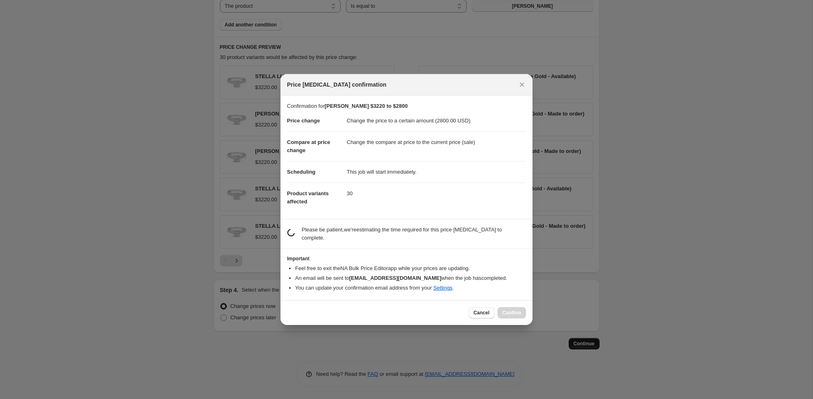
scroll to position [0, 0]
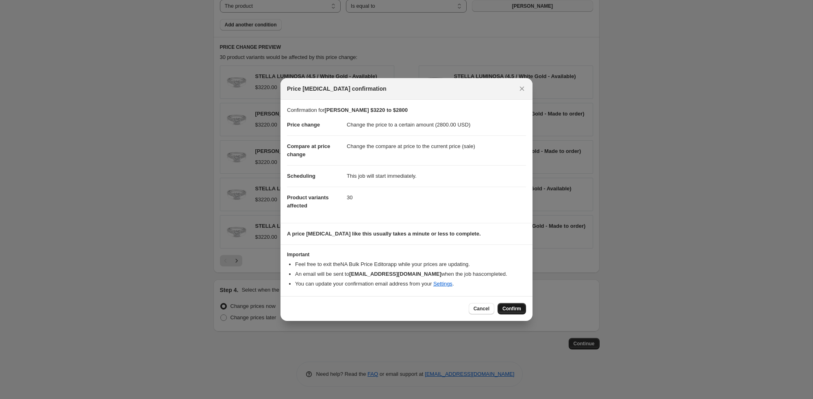
click at [513, 310] on span "Confirm" at bounding box center [511, 308] width 19 height 7
